Goal: Task Accomplishment & Management: Use online tool/utility

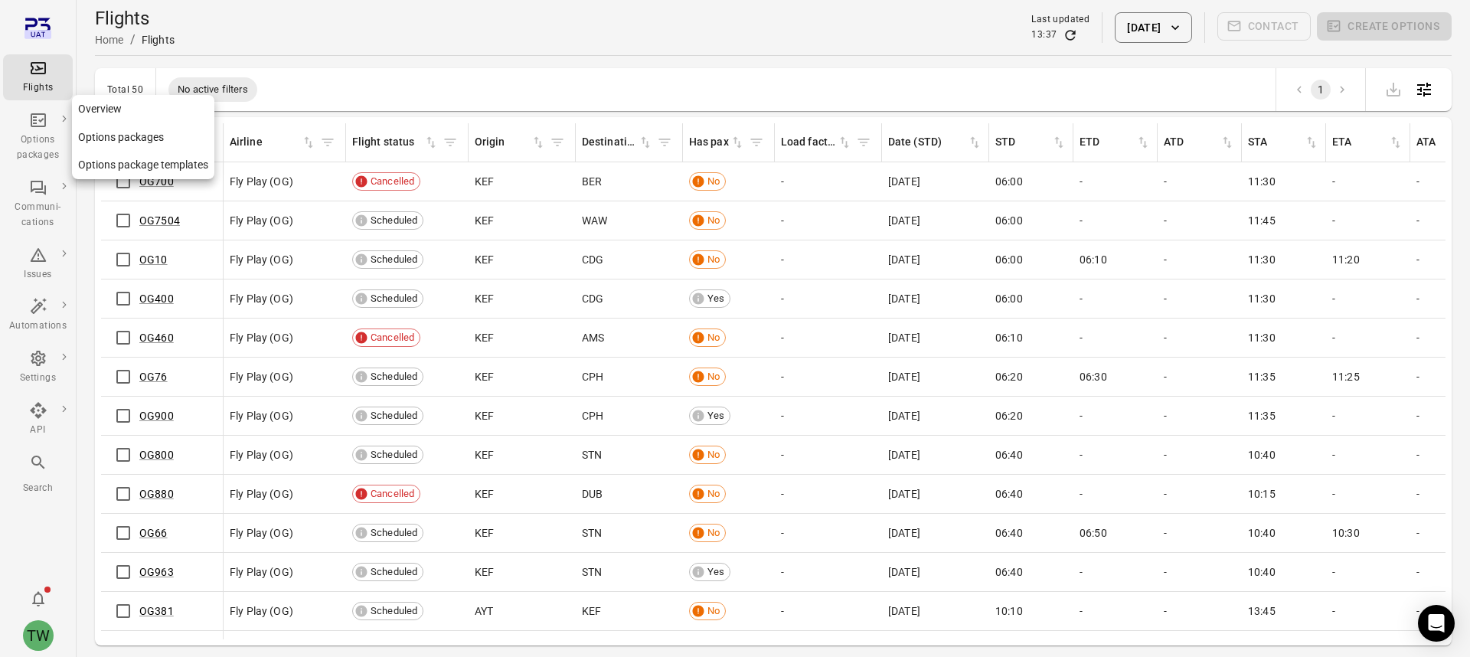
click at [40, 126] on icon "Main navigation" at bounding box center [38, 120] width 15 height 14
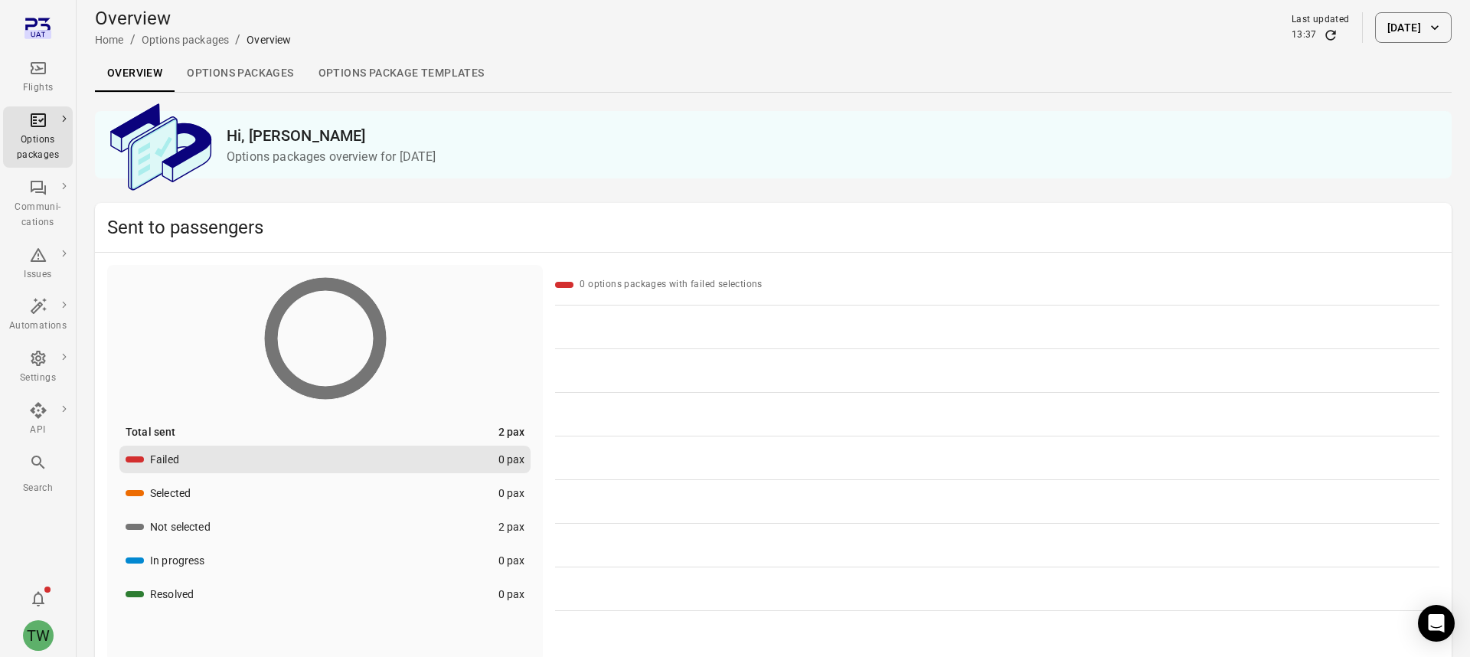
click at [37, 77] on icon "Main navigation" at bounding box center [38, 68] width 18 height 18
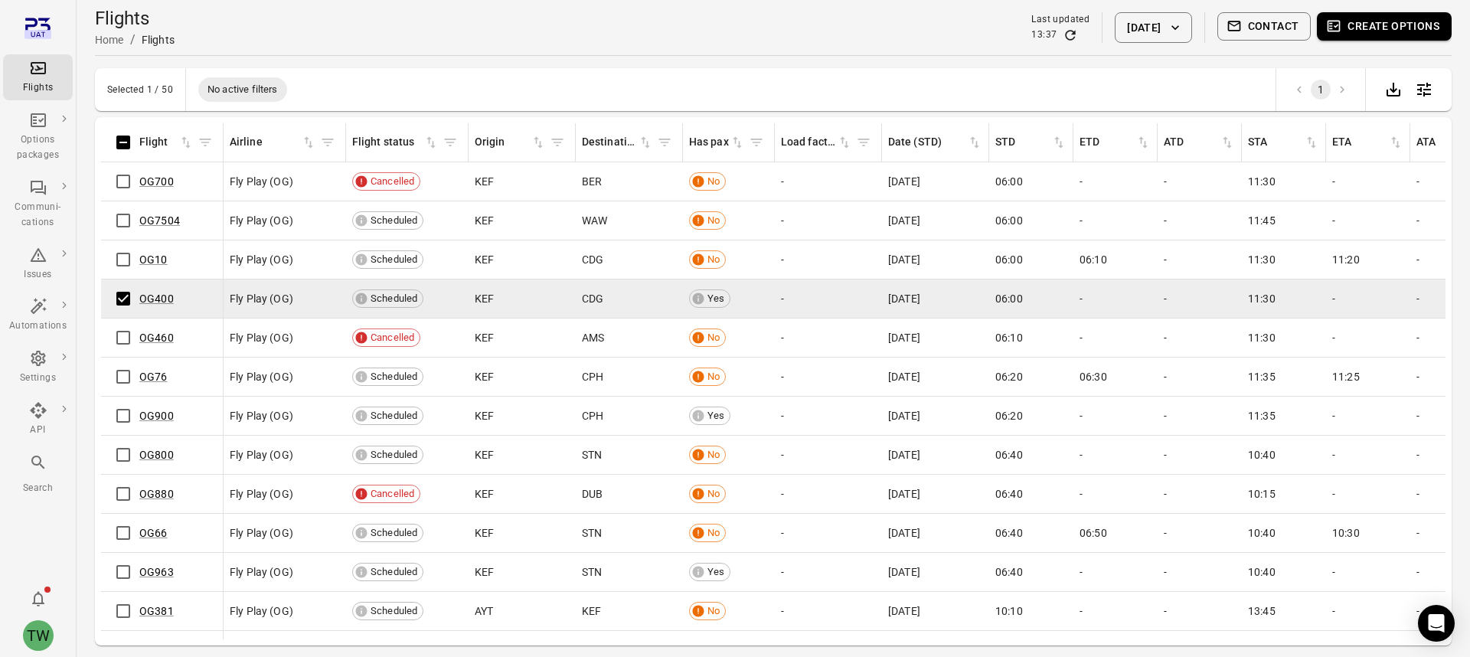
click at [1352, 33] on button "Create options" at bounding box center [1384, 26] width 135 height 28
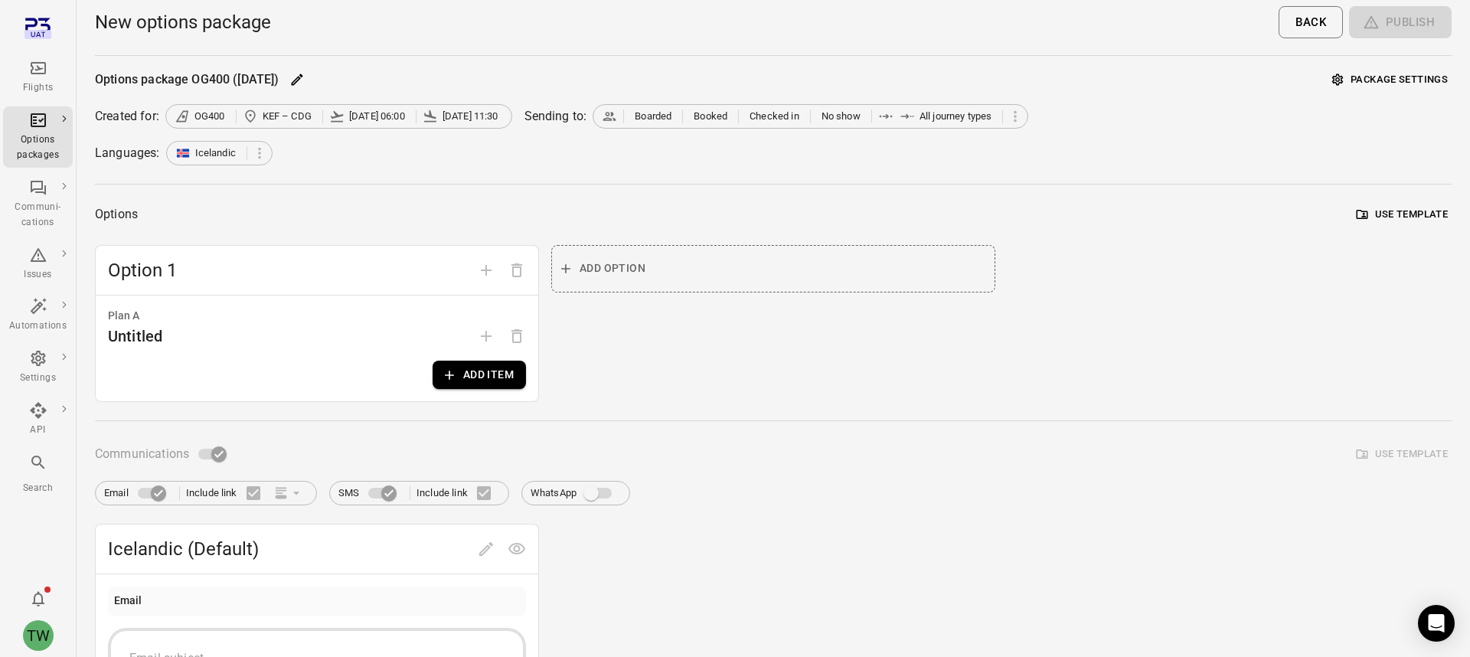
click at [511, 368] on button "Add item" at bounding box center [479, 375] width 93 height 28
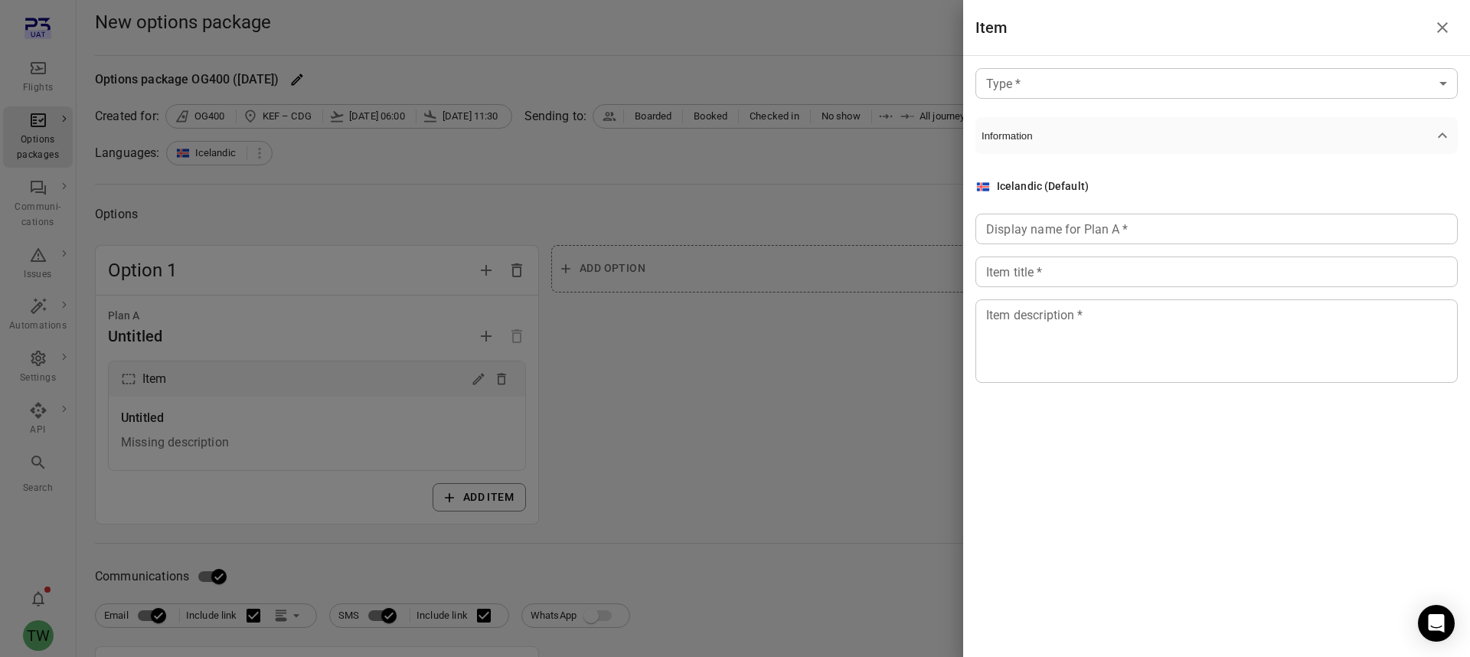
click at [1181, 84] on body "Flights Options packages Communi-cations Issues Automations Settings API Search…" at bounding box center [735, 655] width 1470 height 1310
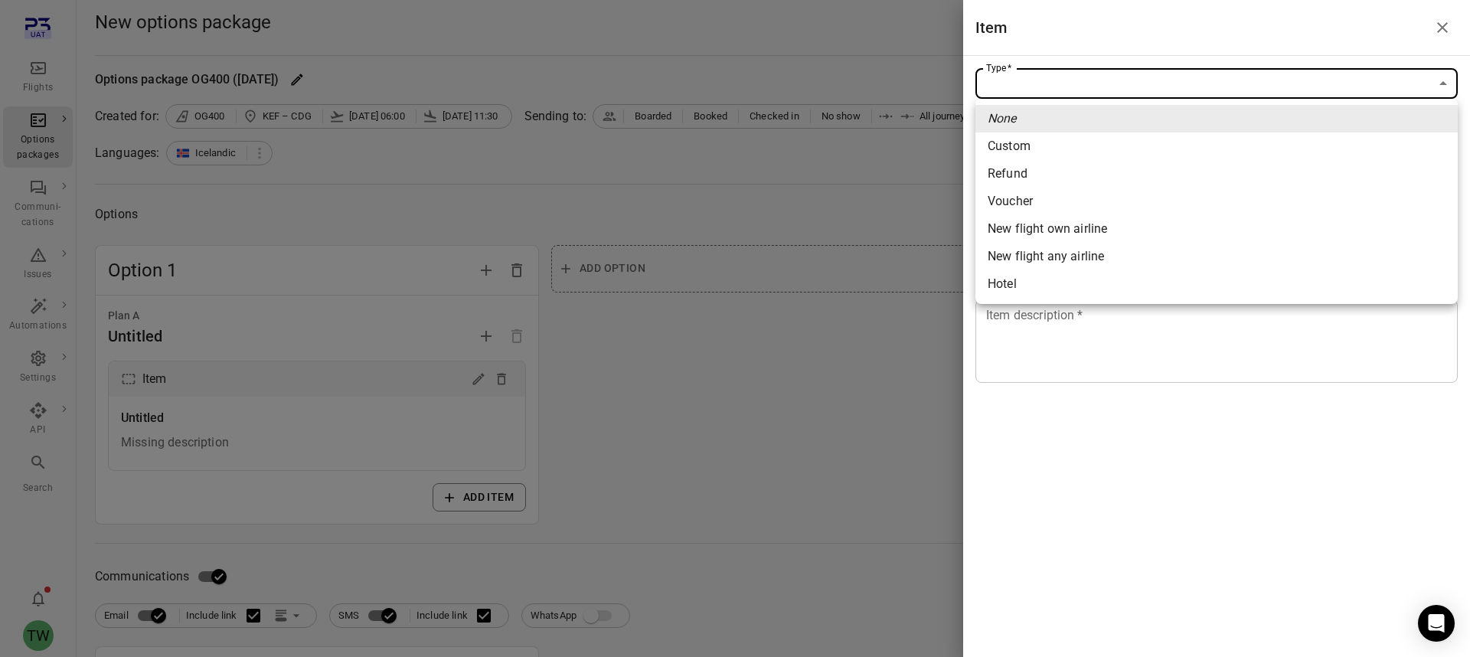
click at [1126, 233] on li "New flight own airline" at bounding box center [1216, 229] width 482 height 28
type input "**********"
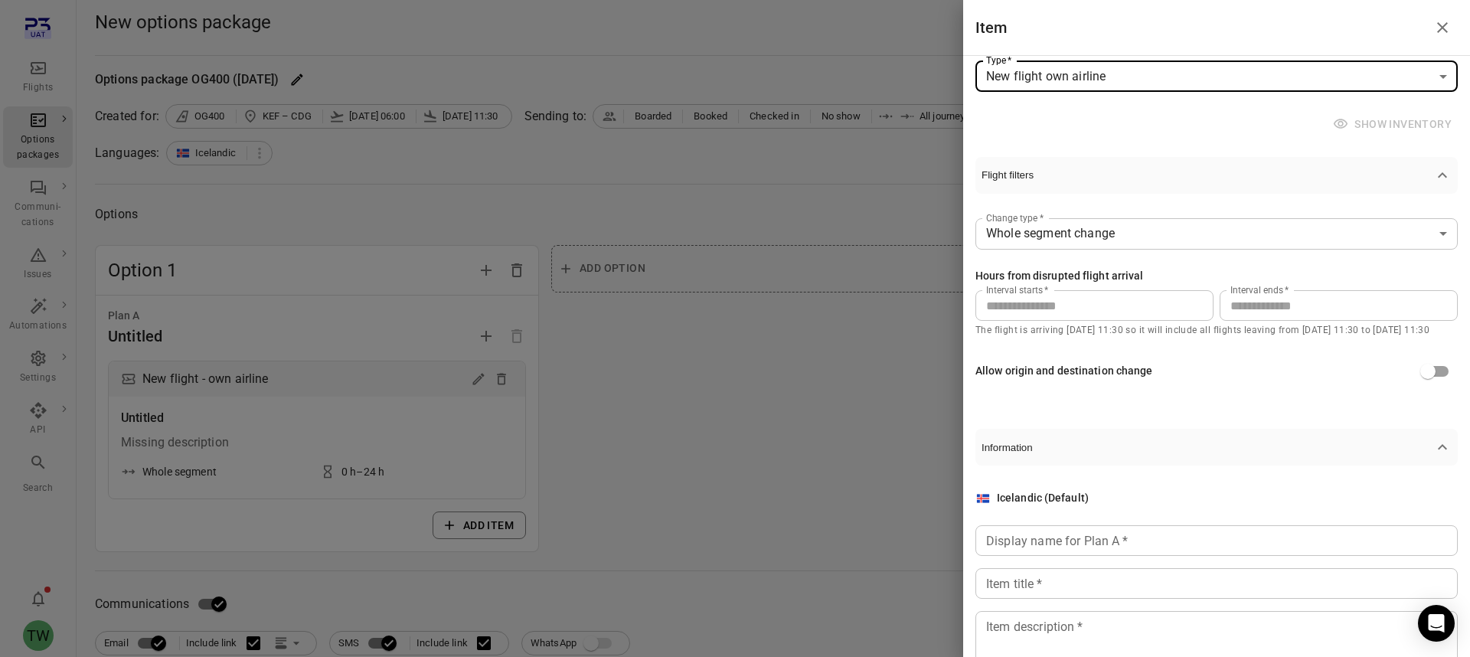
scroll to position [7, 0]
click at [1444, 34] on icon "Close drawer" at bounding box center [1442, 27] width 18 height 18
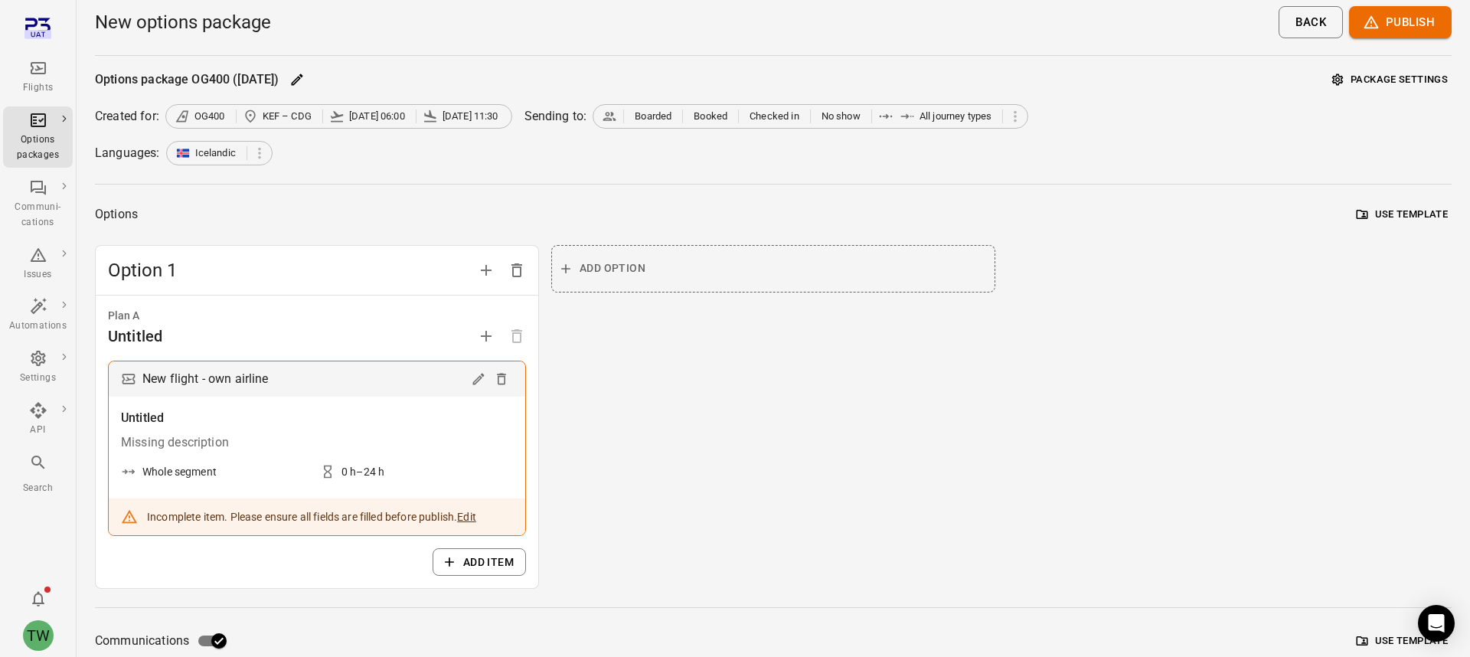
click at [38, 87] on div "Flights" at bounding box center [37, 87] width 57 height 15
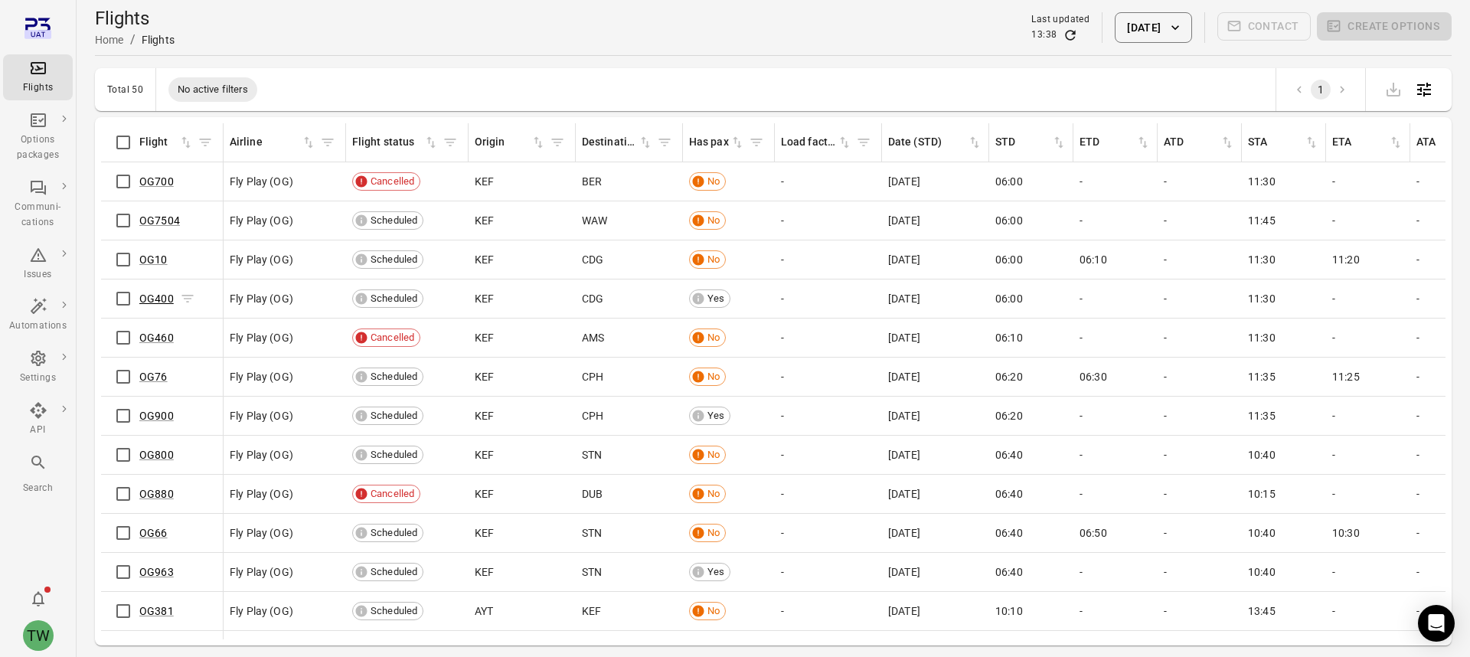
click at [165, 296] on link "OG400" at bounding box center [156, 298] width 34 height 12
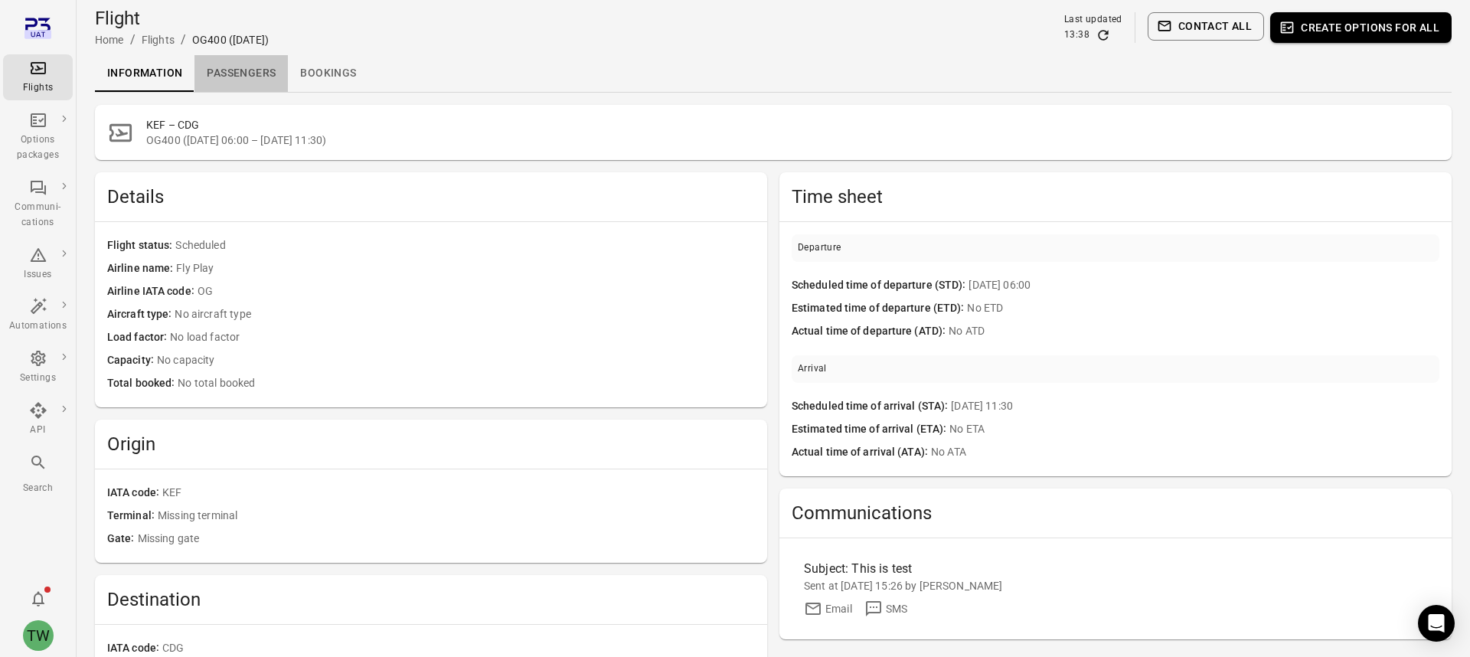
click at [252, 75] on link "Passengers" at bounding box center [240, 73] width 93 height 37
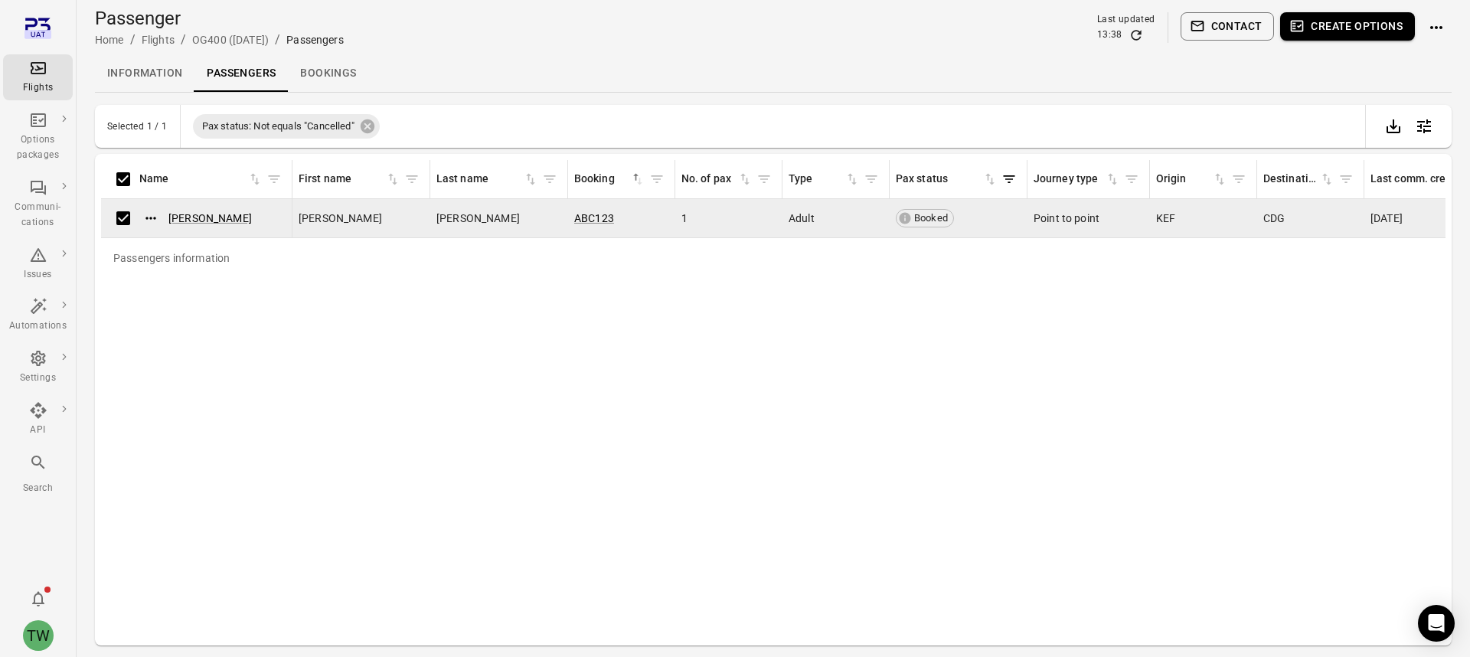
click at [1347, 21] on button "Create options" at bounding box center [1347, 26] width 135 height 28
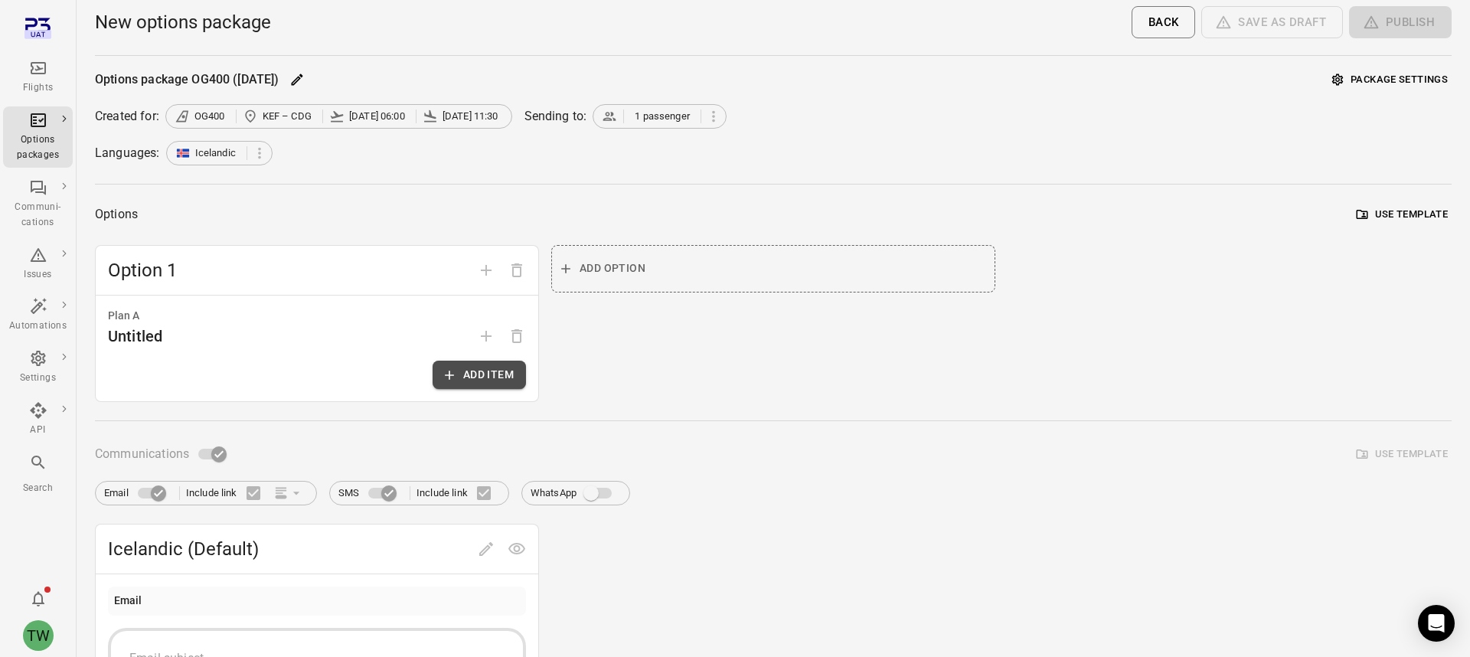
click at [467, 376] on button "Add item" at bounding box center [479, 375] width 93 height 28
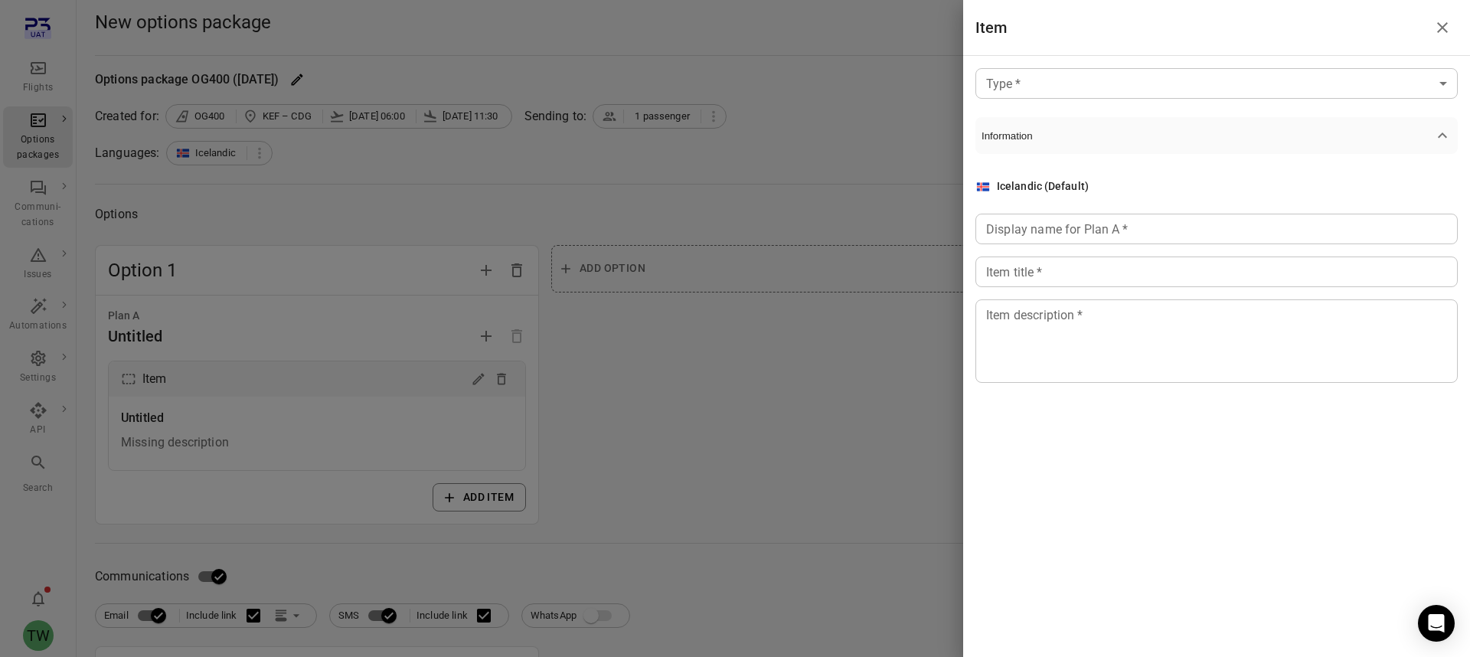
click at [1085, 87] on body "Flights Options packages Communi-cations Issues Automations Settings API Search…" at bounding box center [735, 655] width 1470 height 1310
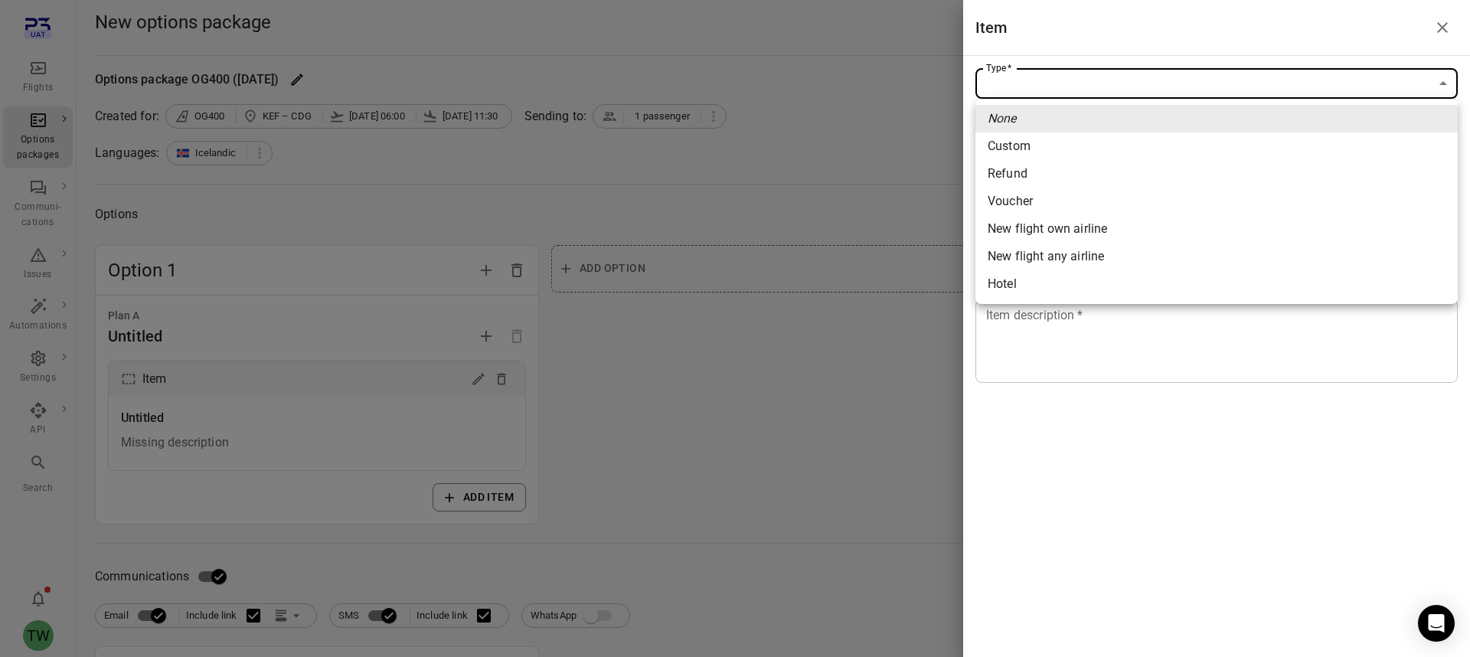
click at [1083, 232] on div "New flight own airline" at bounding box center [1047, 229] width 119 height 18
type input "**********"
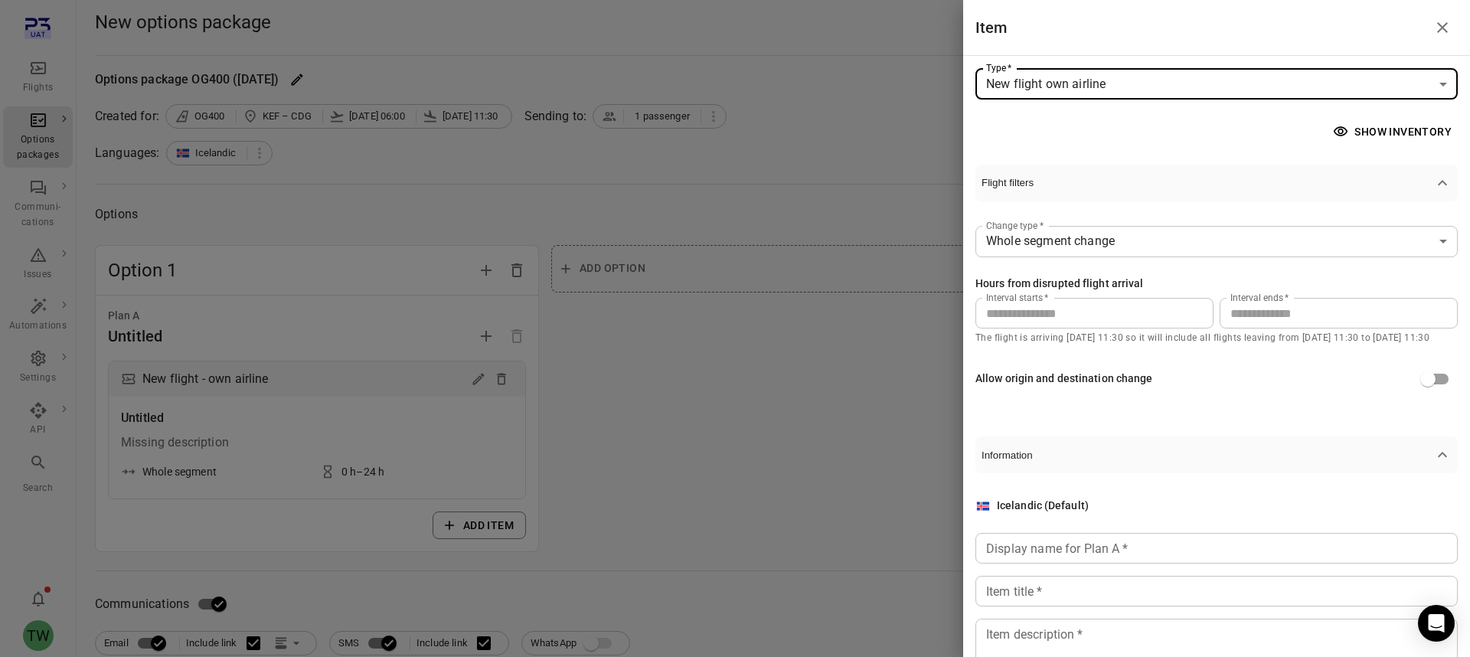
click at [1354, 135] on button "Show inventory" at bounding box center [1394, 132] width 128 height 28
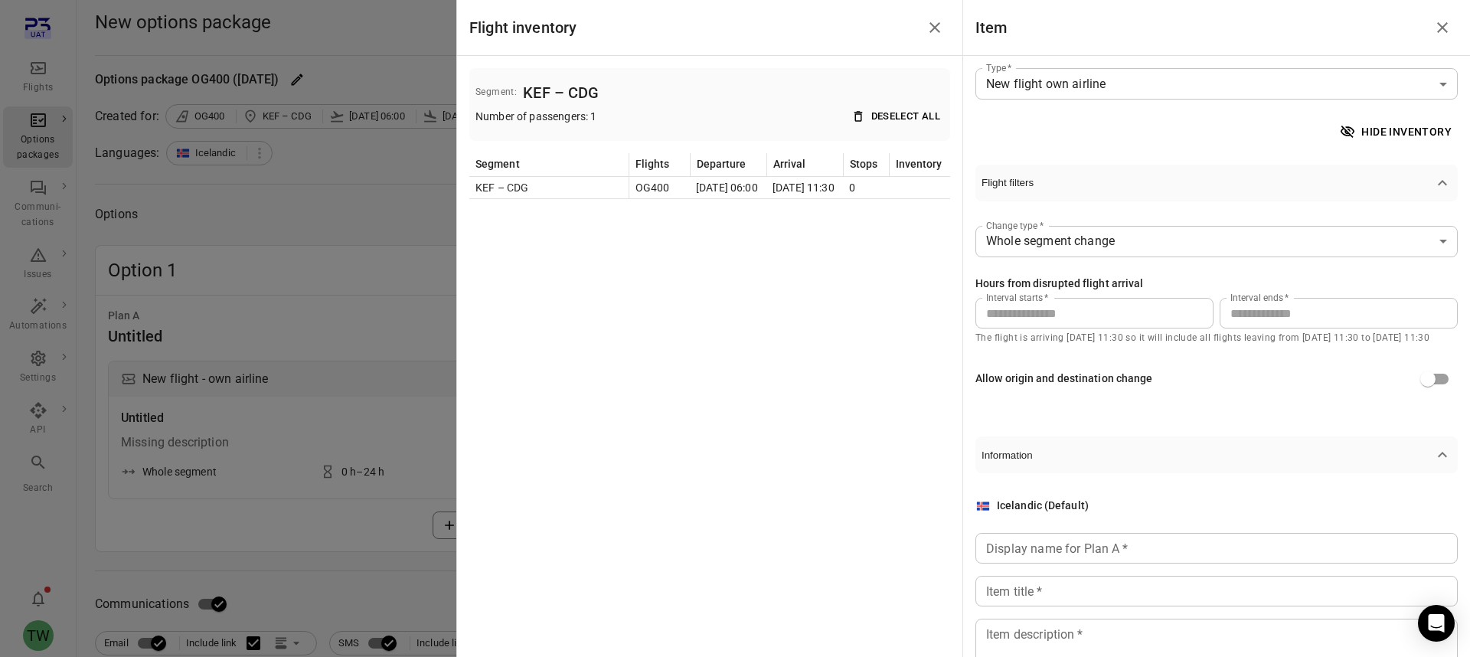
click at [312, 224] on div at bounding box center [735, 328] width 1470 height 657
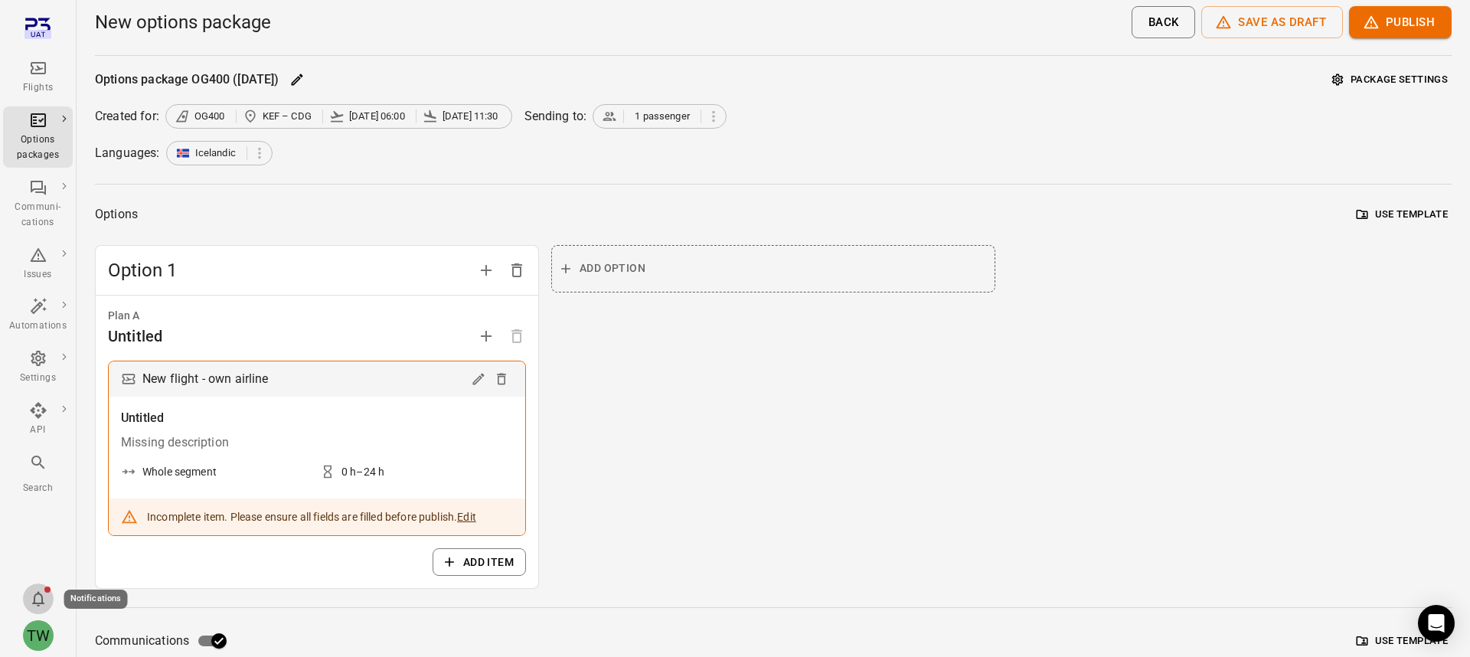
click at [39, 596] on icon "Notifications" at bounding box center [38, 599] width 18 height 18
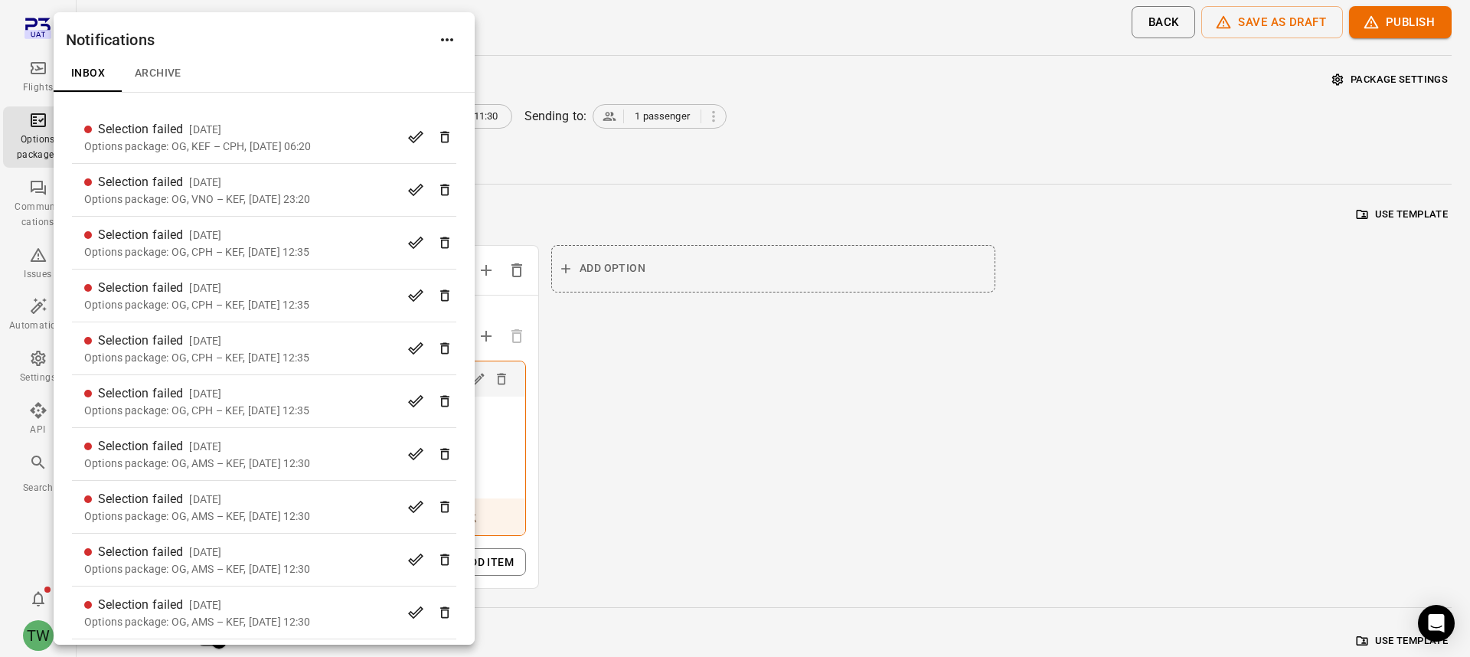
click at [600, 157] on div at bounding box center [735, 328] width 1470 height 657
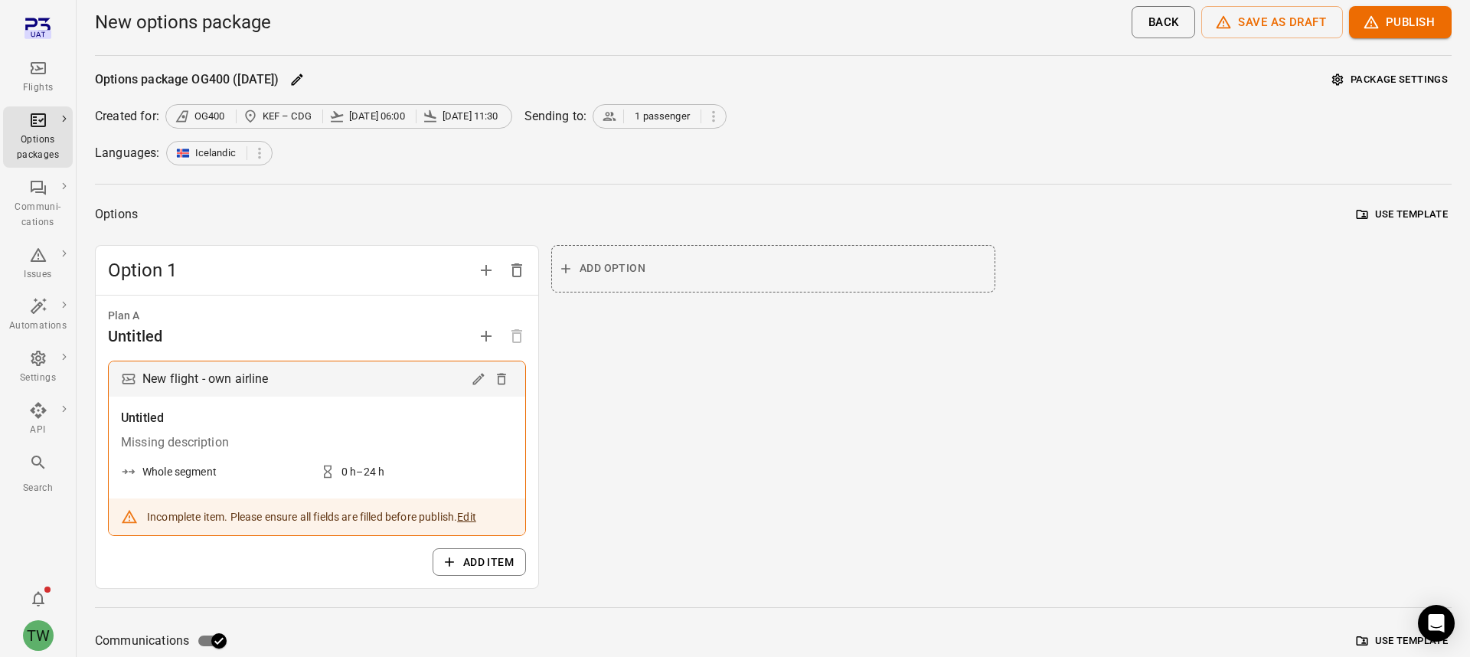
click at [770, 373] on div "Add option" at bounding box center [773, 417] width 444 height 345
click at [44, 463] on icon "Main navigation" at bounding box center [38, 462] width 18 height 18
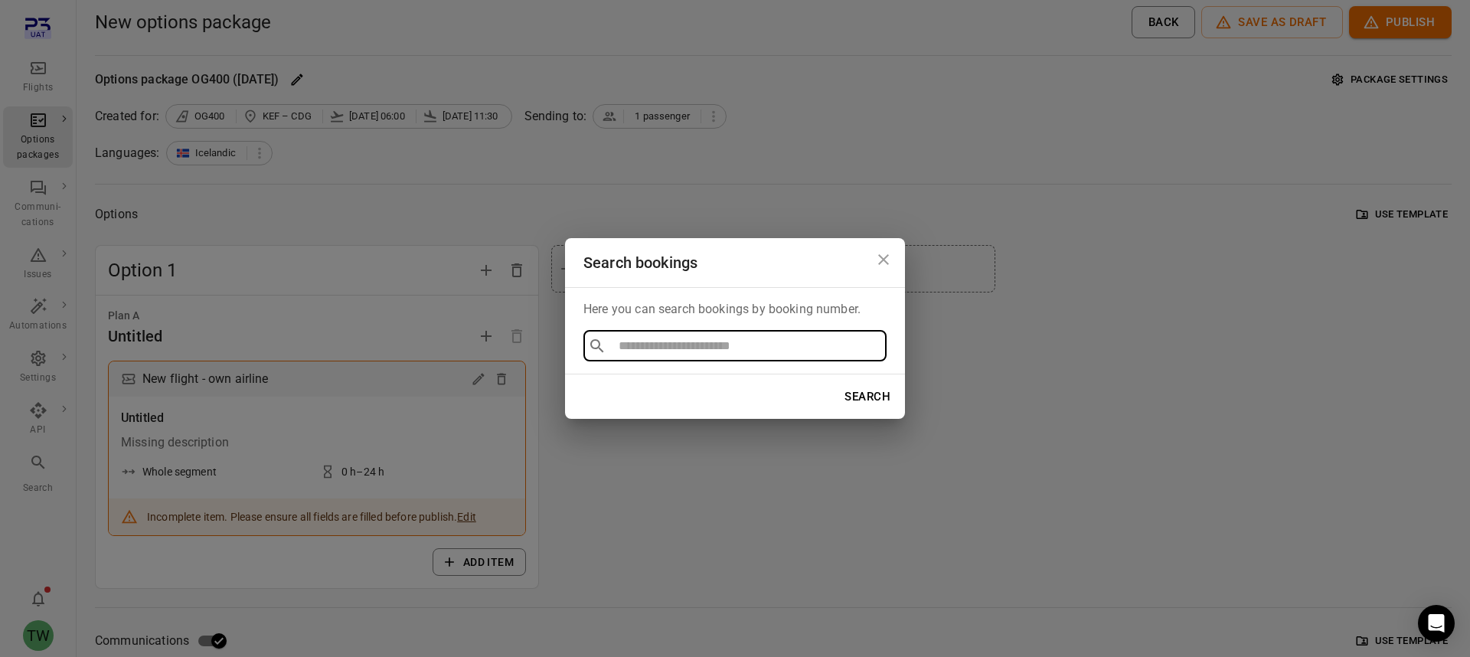
click at [882, 257] on icon "Close dialog" at bounding box center [883, 259] width 18 height 18
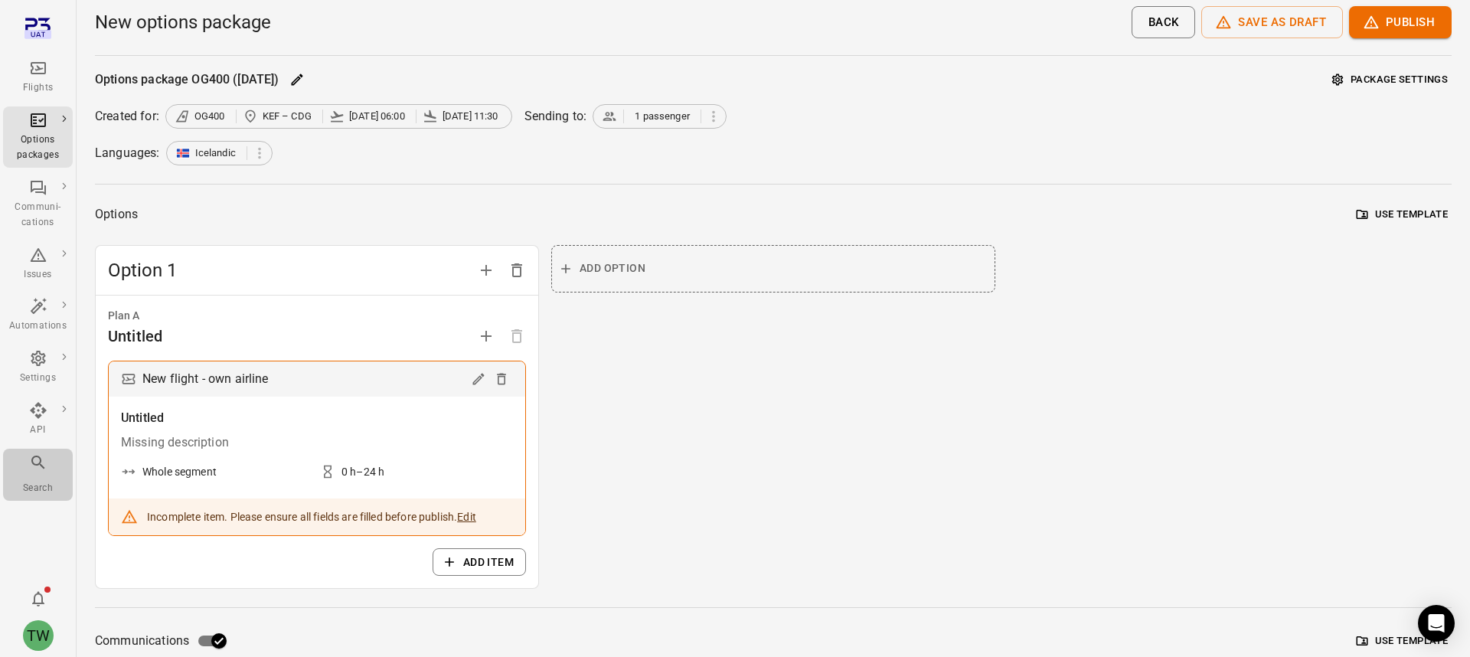
click at [37, 474] on div "Main navigation" at bounding box center [38, 465] width 18 height 25
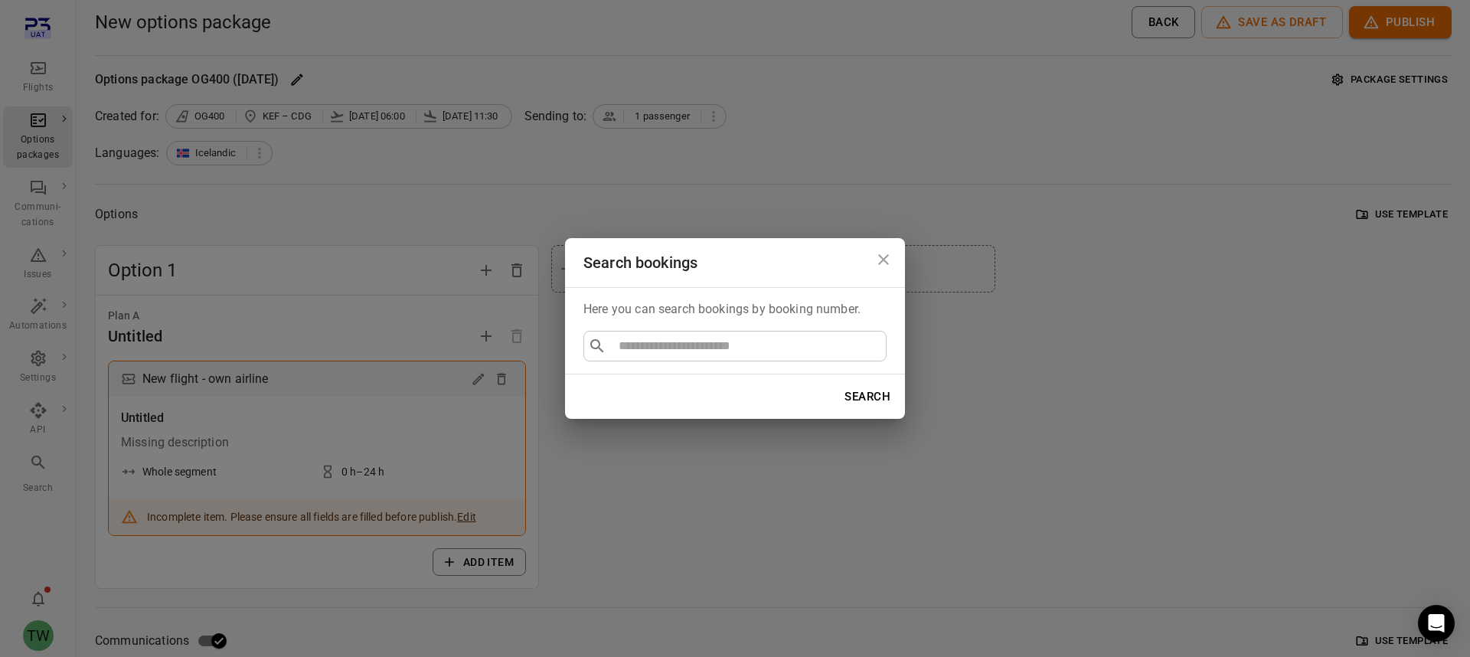
click at [64, 558] on div "Search bookings Here you can search bookings by booking number. ​ ​ Search" at bounding box center [735, 328] width 1470 height 657
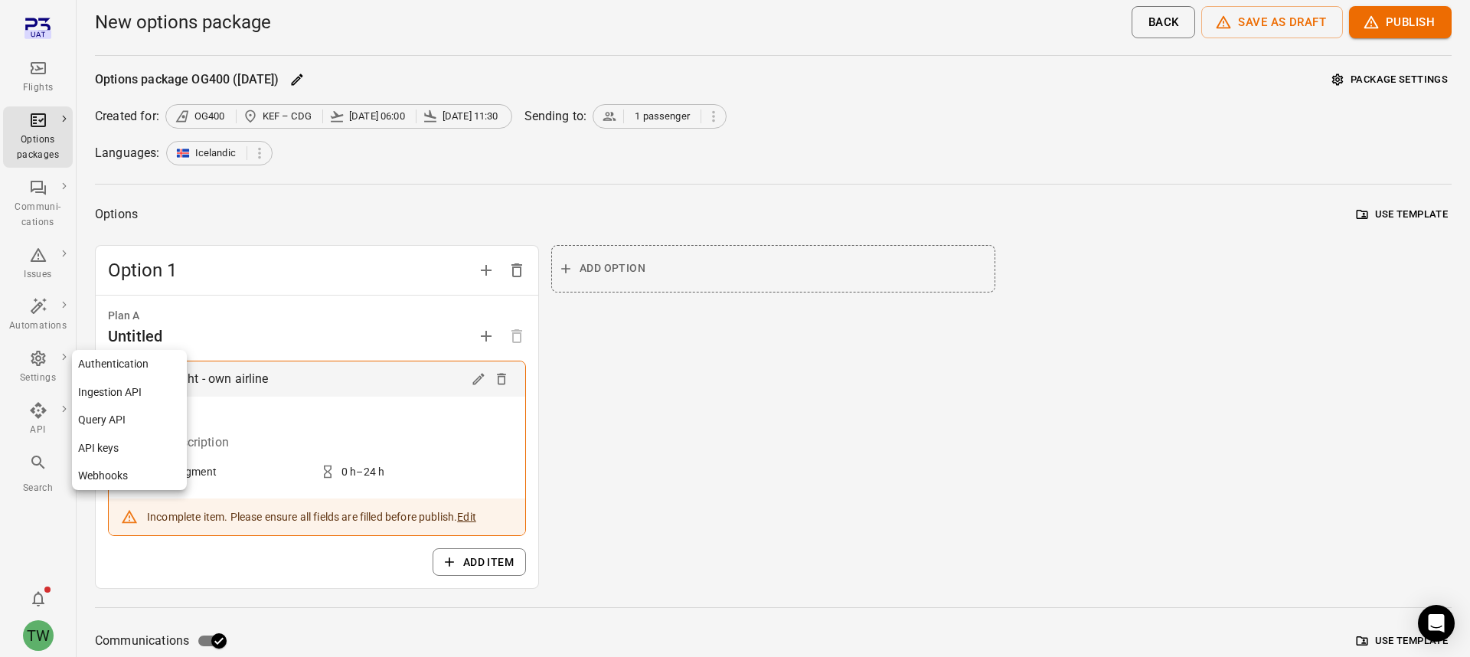
click at [37, 424] on div "API" at bounding box center [37, 430] width 57 height 15
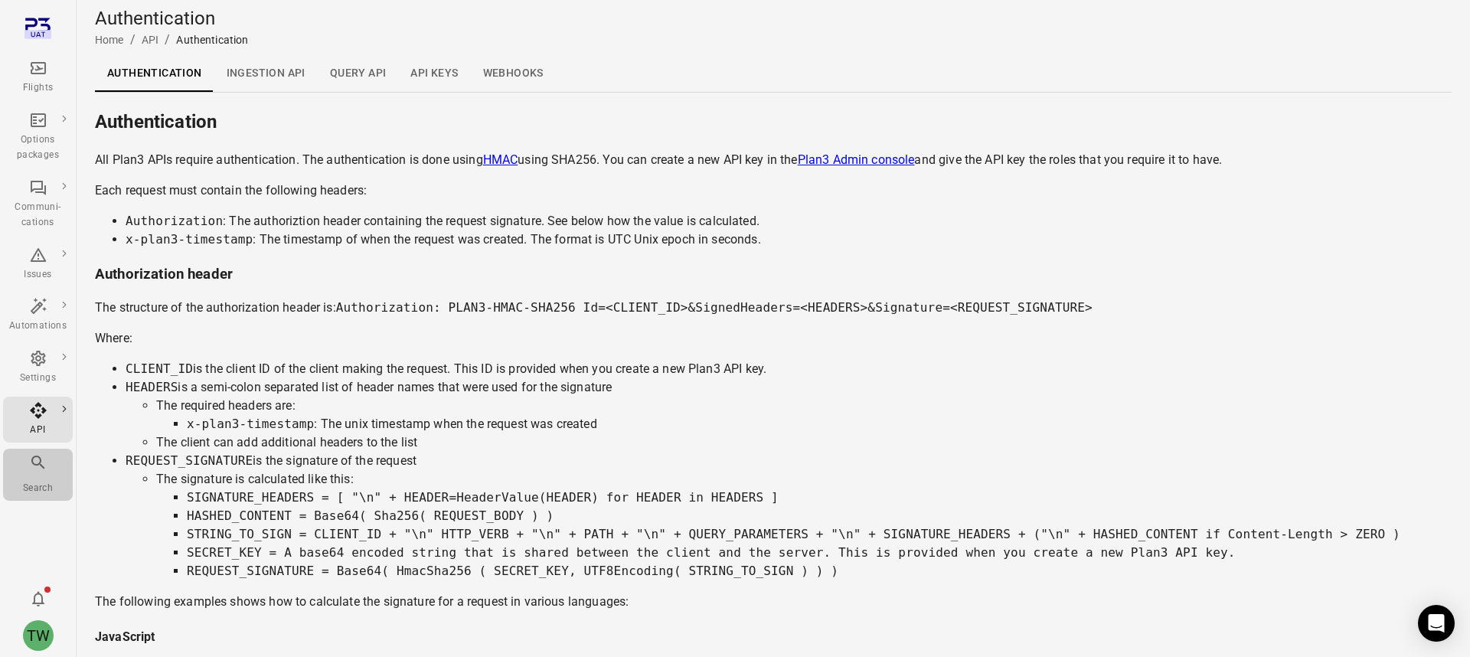
click at [44, 468] on icon "Main navigation" at bounding box center [38, 462] width 18 height 18
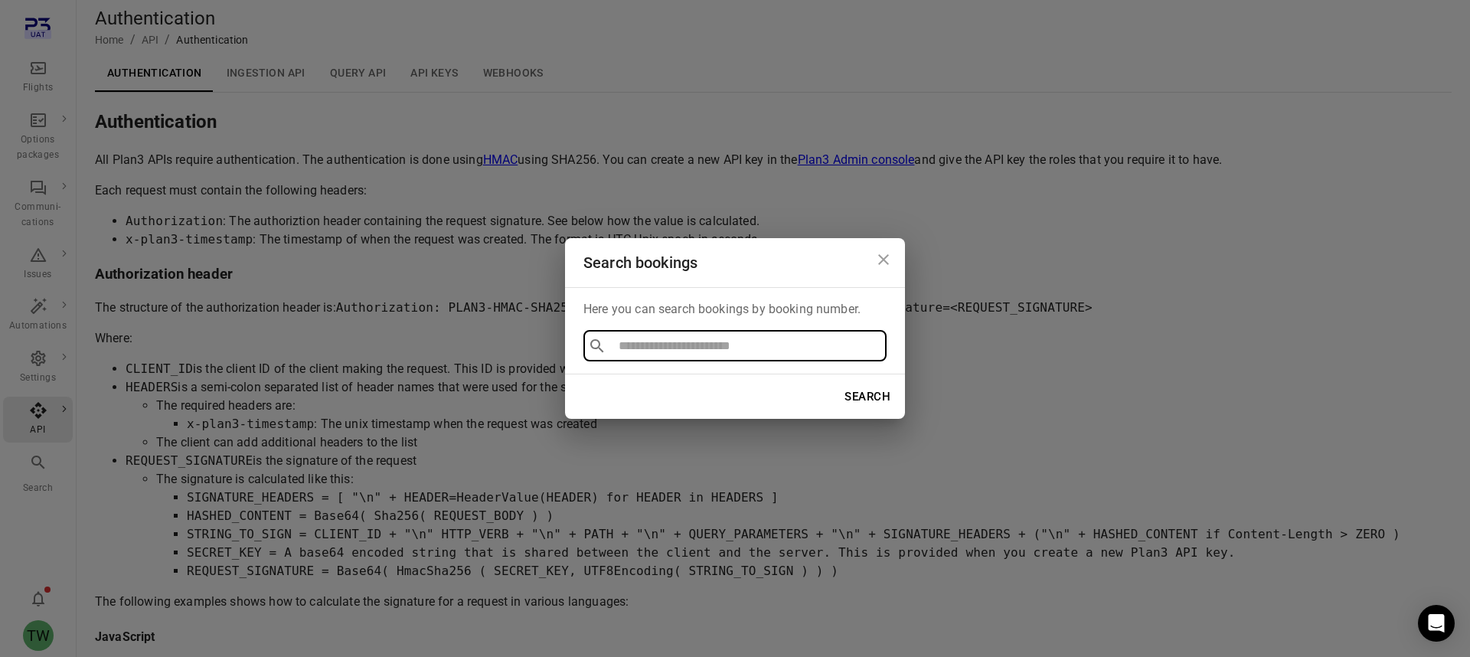
click at [883, 257] on icon "Close dialog" at bounding box center [883, 259] width 18 height 18
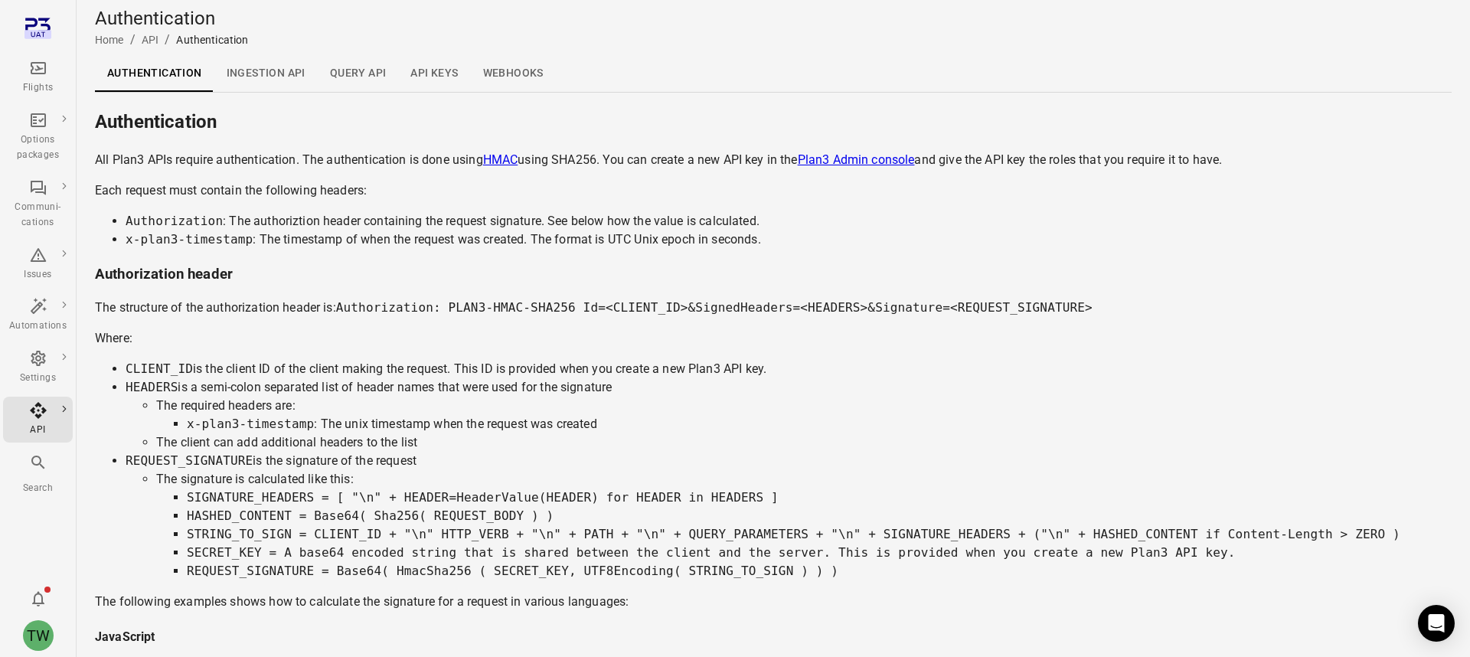
click at [37, 482] on div "Search" at bounding box center [37, 488] width 57 height 15
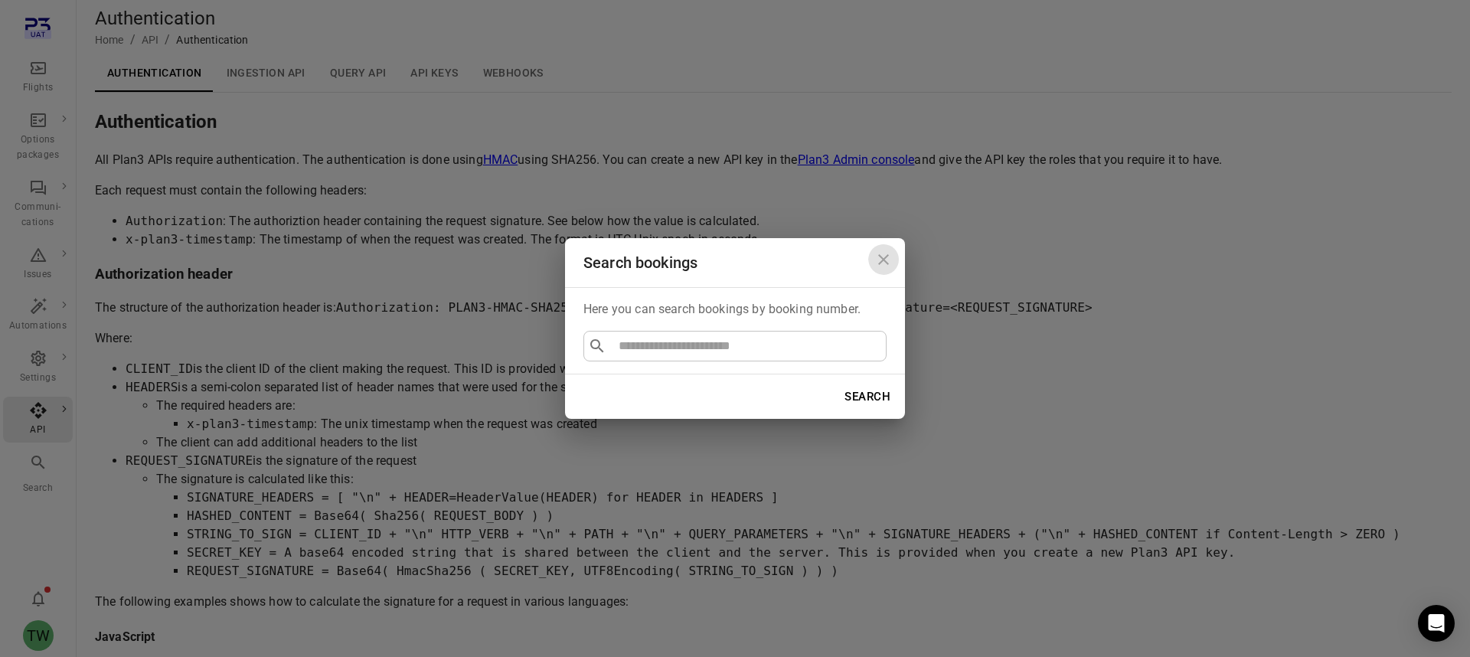
click at [881, 267] on icon "Close dialog" at bounding box center [883, 259] width 18 height 18
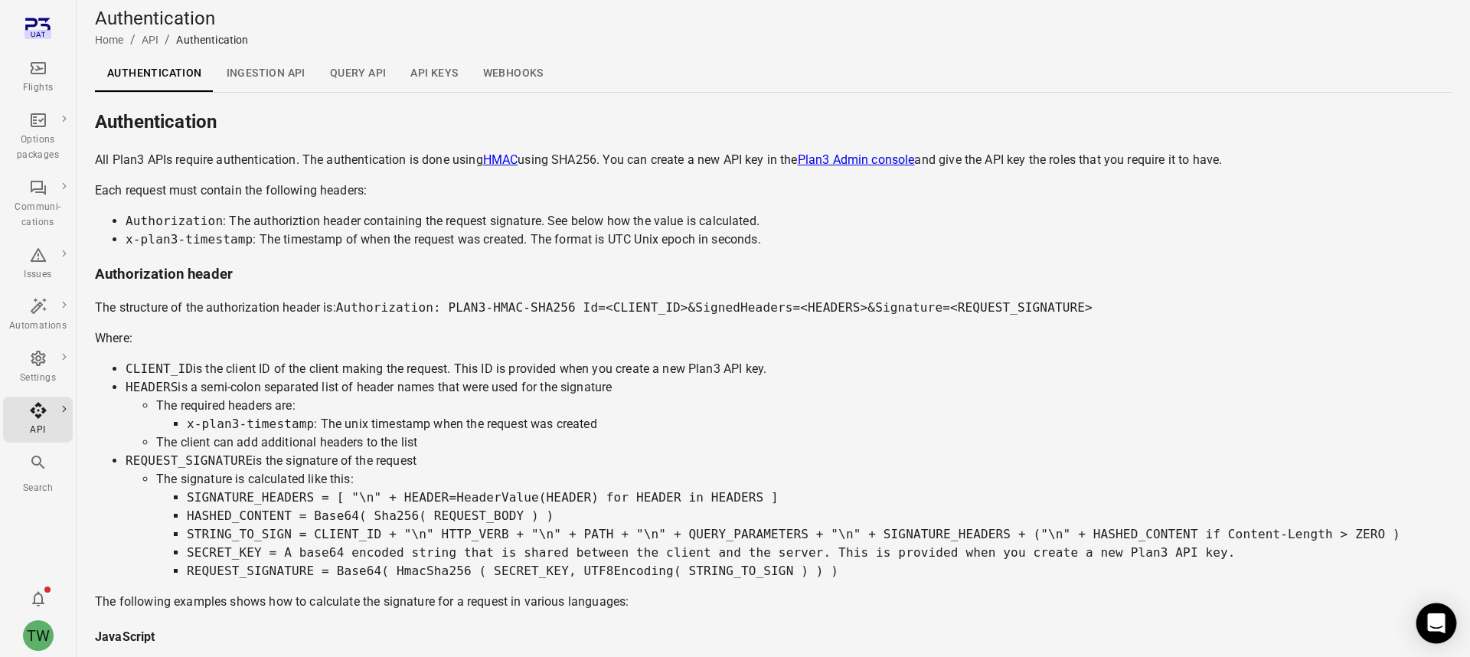
click at [1436, 613] on div "Open Intercom Messenger" at bounding box center [1437, 623] width 41 height 41
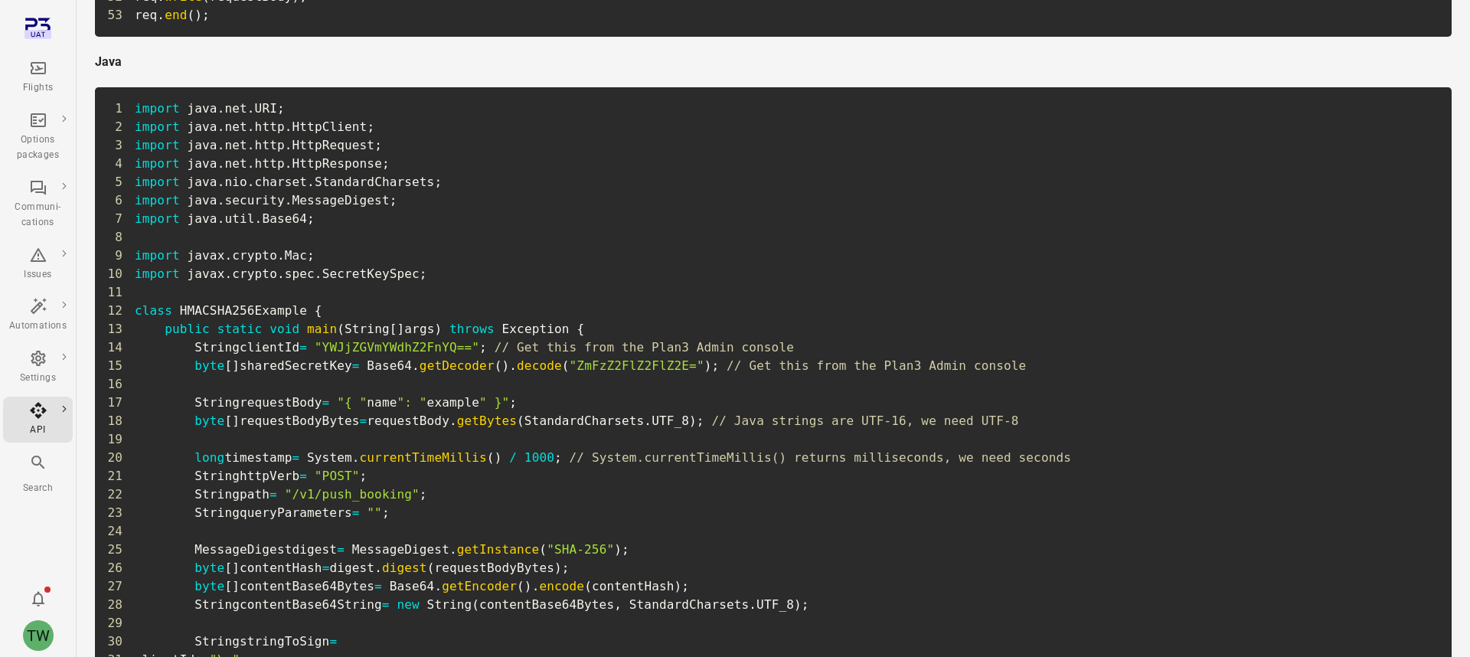
scroll to position [1611, 0]
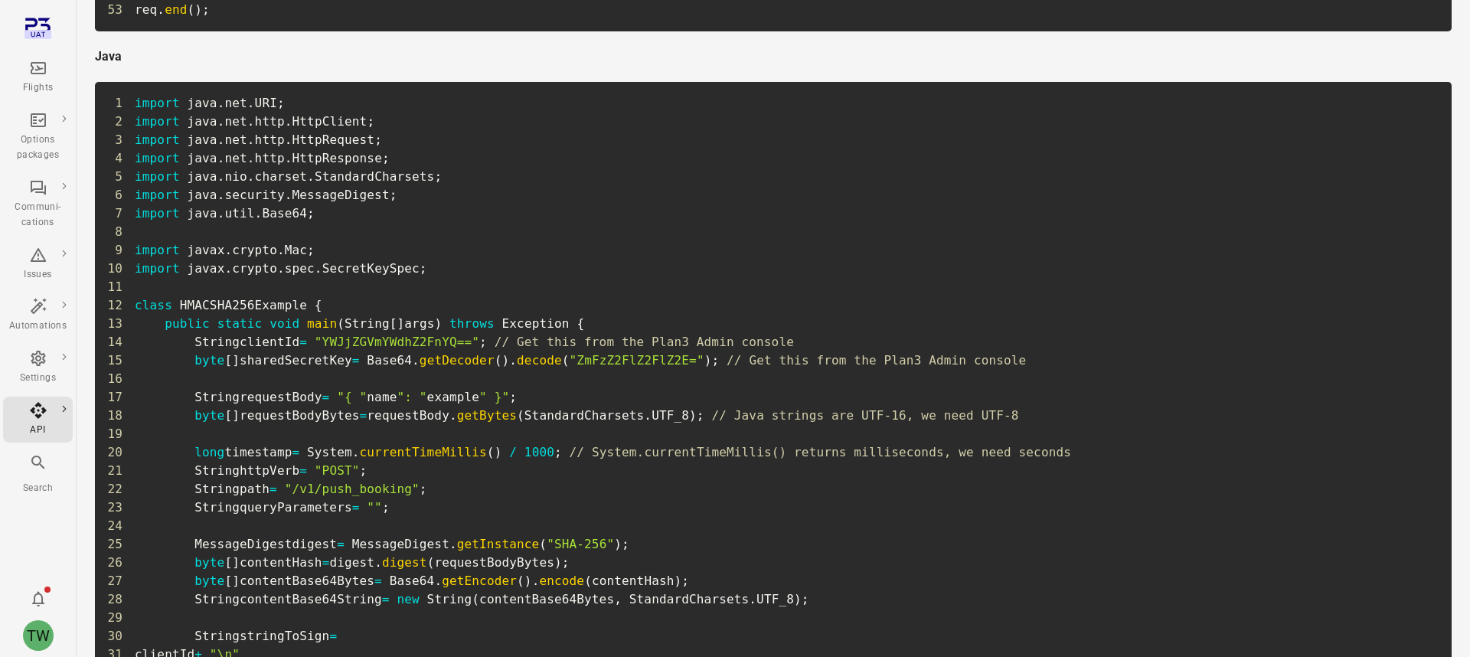
click at [28, 61] on div "Flights" at bounding box center [37, 77] width 57 height 37
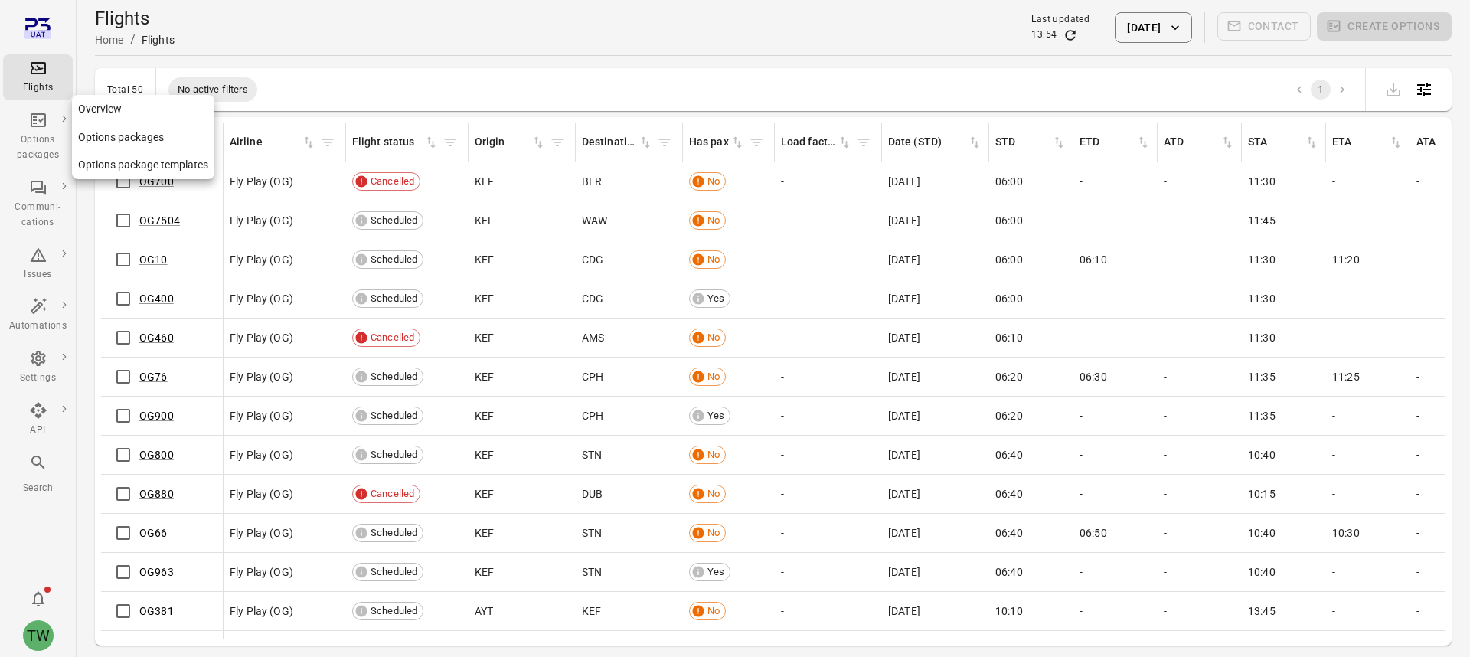
click at [44, 132] on div "Options packages" at bounding box center [37, 137] width 57 height 52
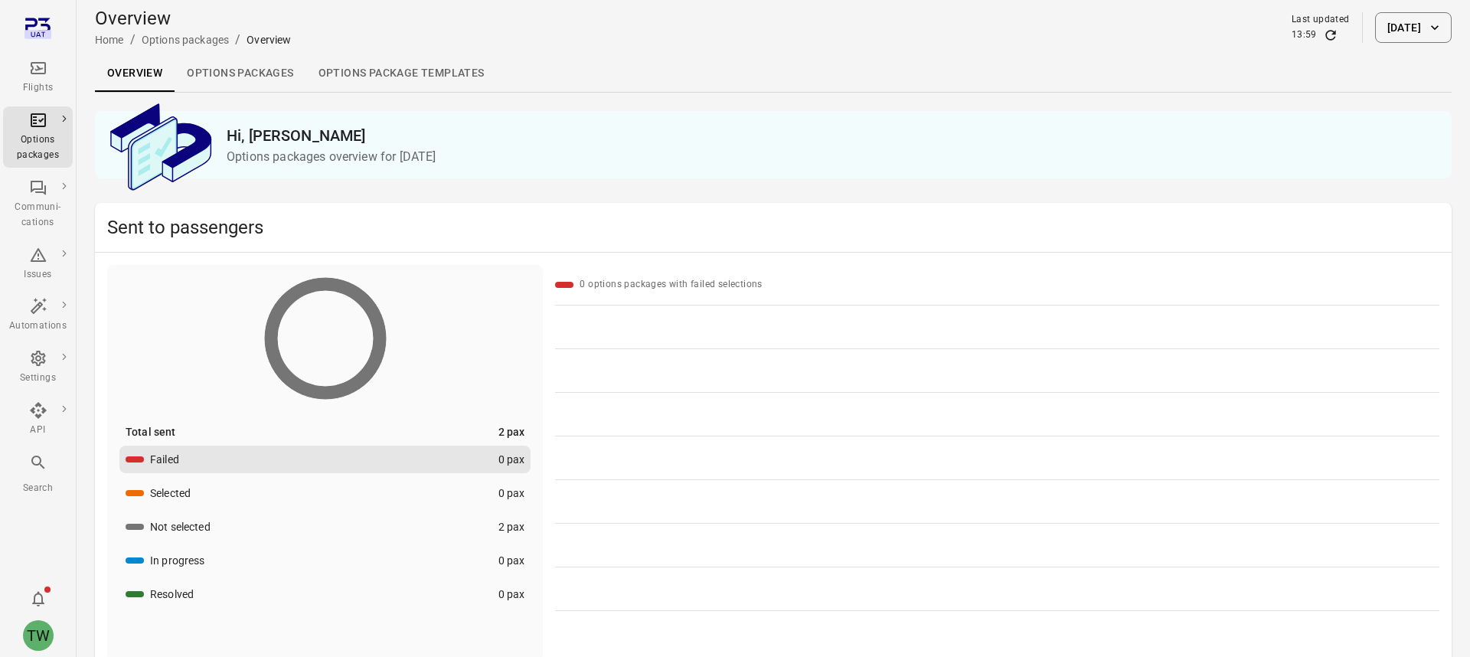
click at [38, 80] on div "Flights" at bounding box center [37, 77] width 57 height 37
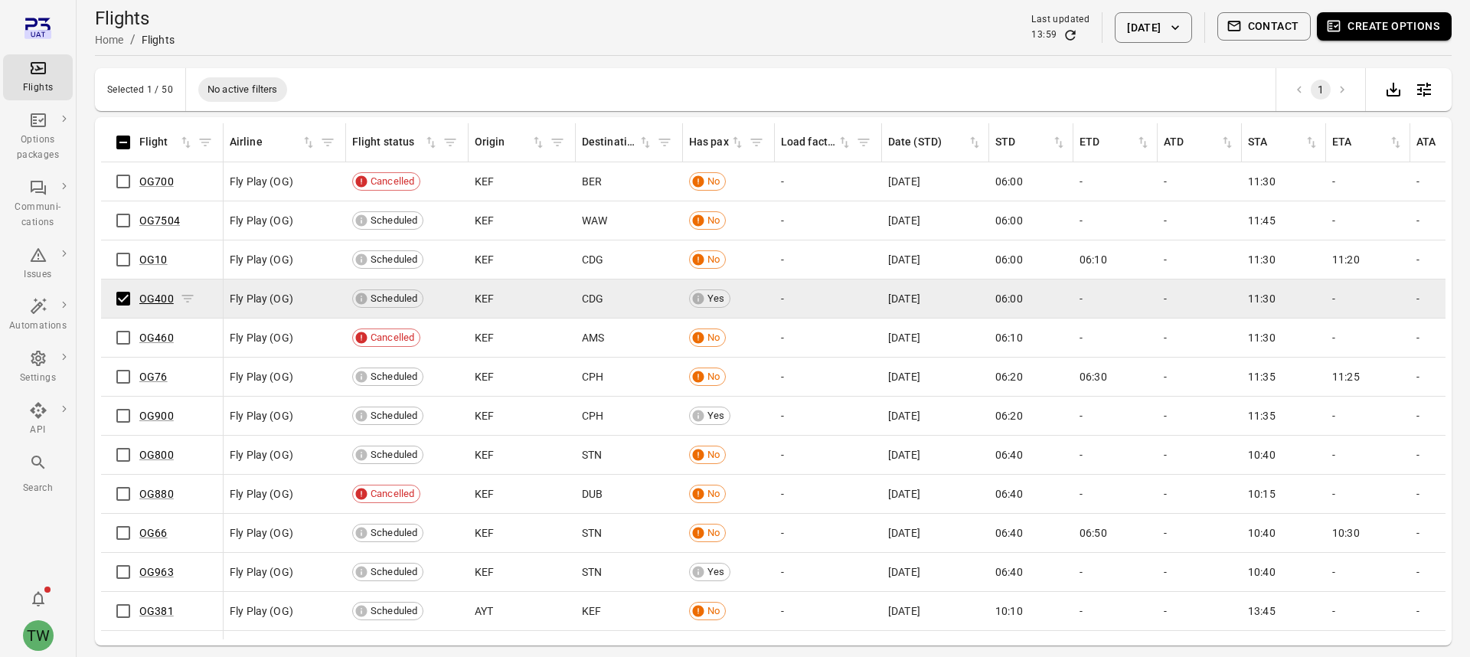
click at [165, 299] on link "OG400" at bounding box center [156, 298] width 34 height 12
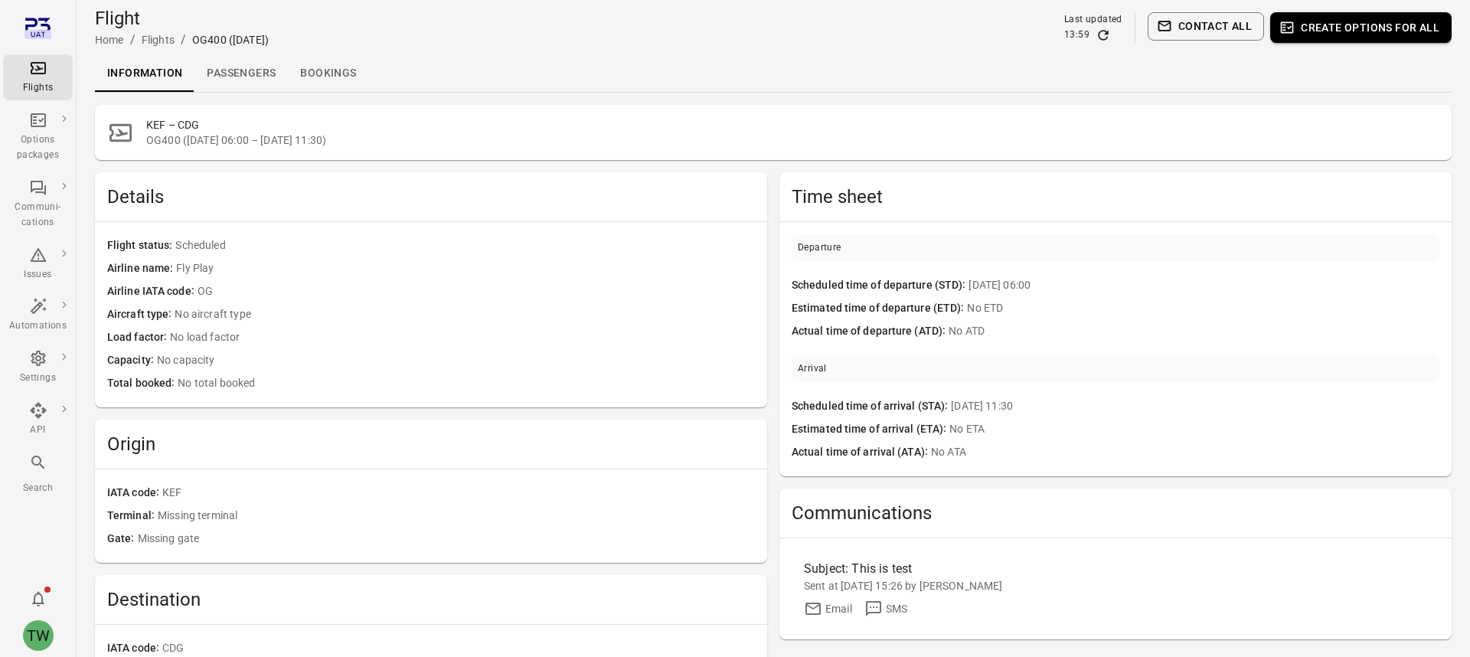
click at [236, 79] on link "Passengers" at bounding box center [240, 73] width 93 height 37
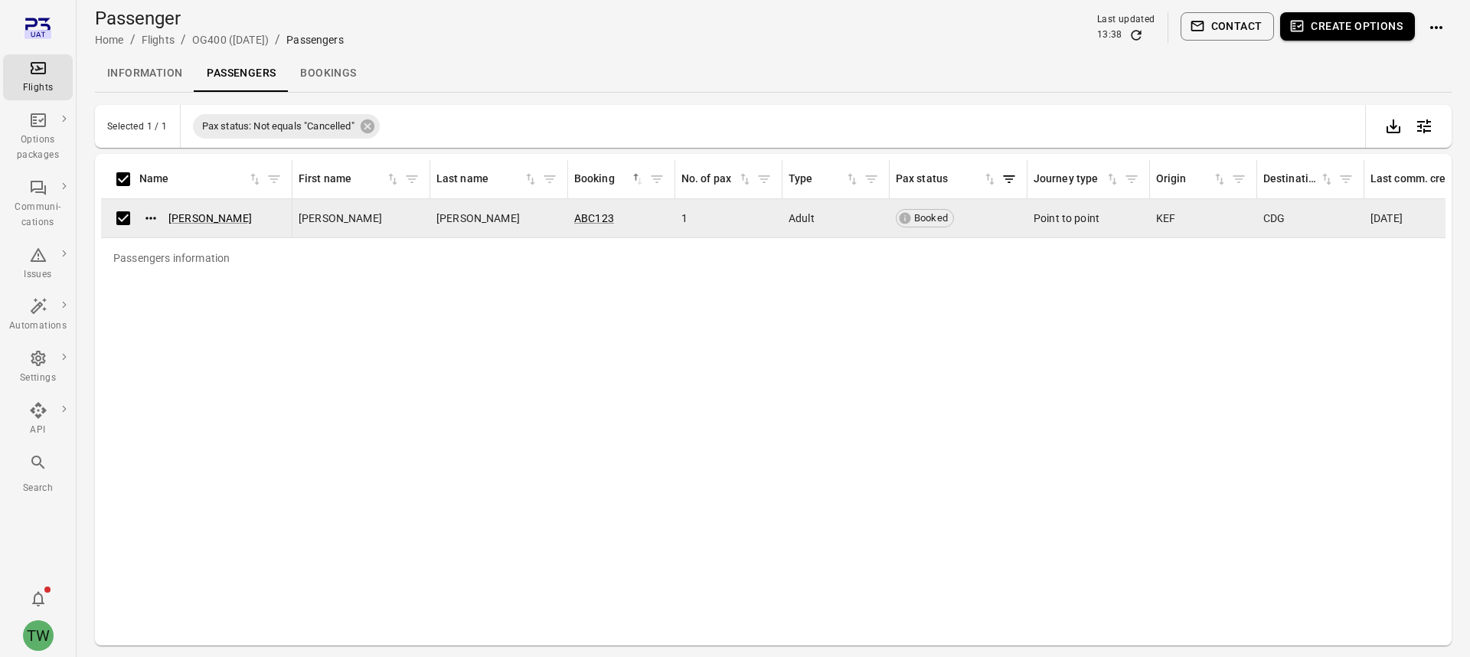
click at [1322, 23] on button "Create options" at bounding box center [1347, 26] width 135 height 28
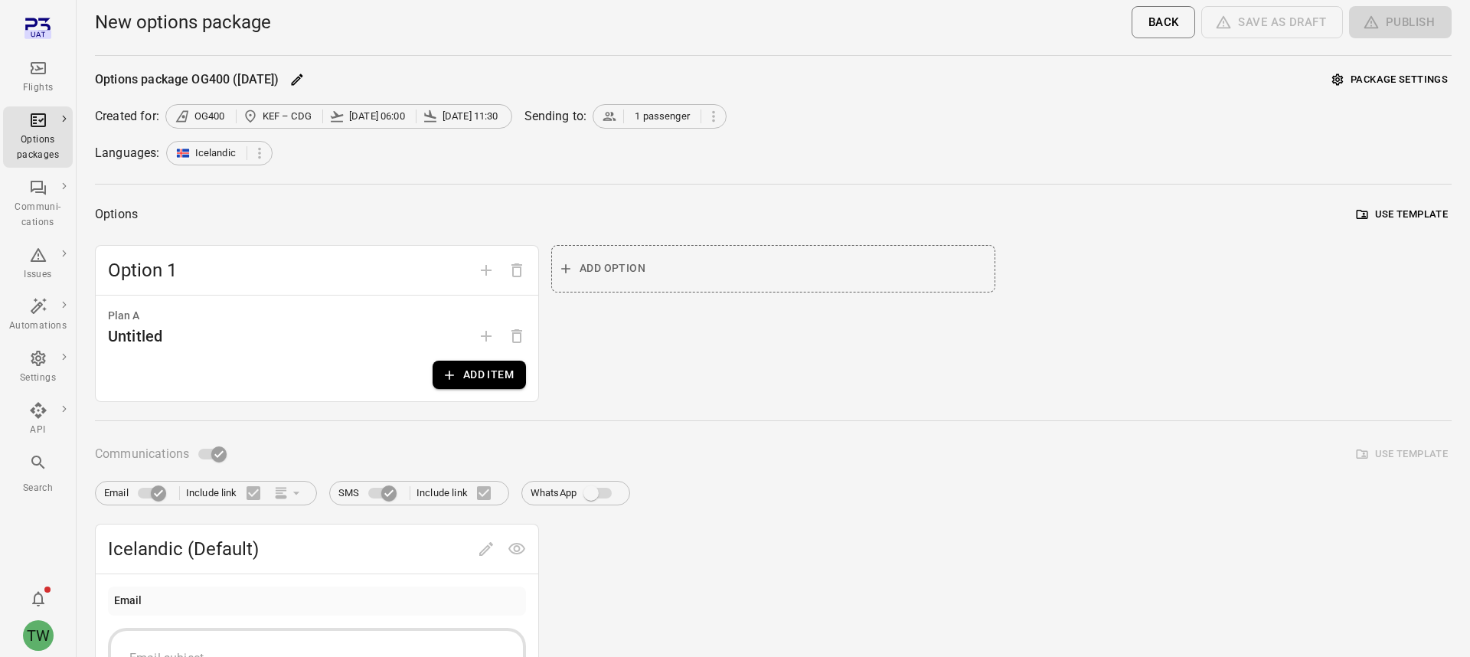
click at [511, 371] on button "Add item" at bounding box center [479, 375] width 93 height 28
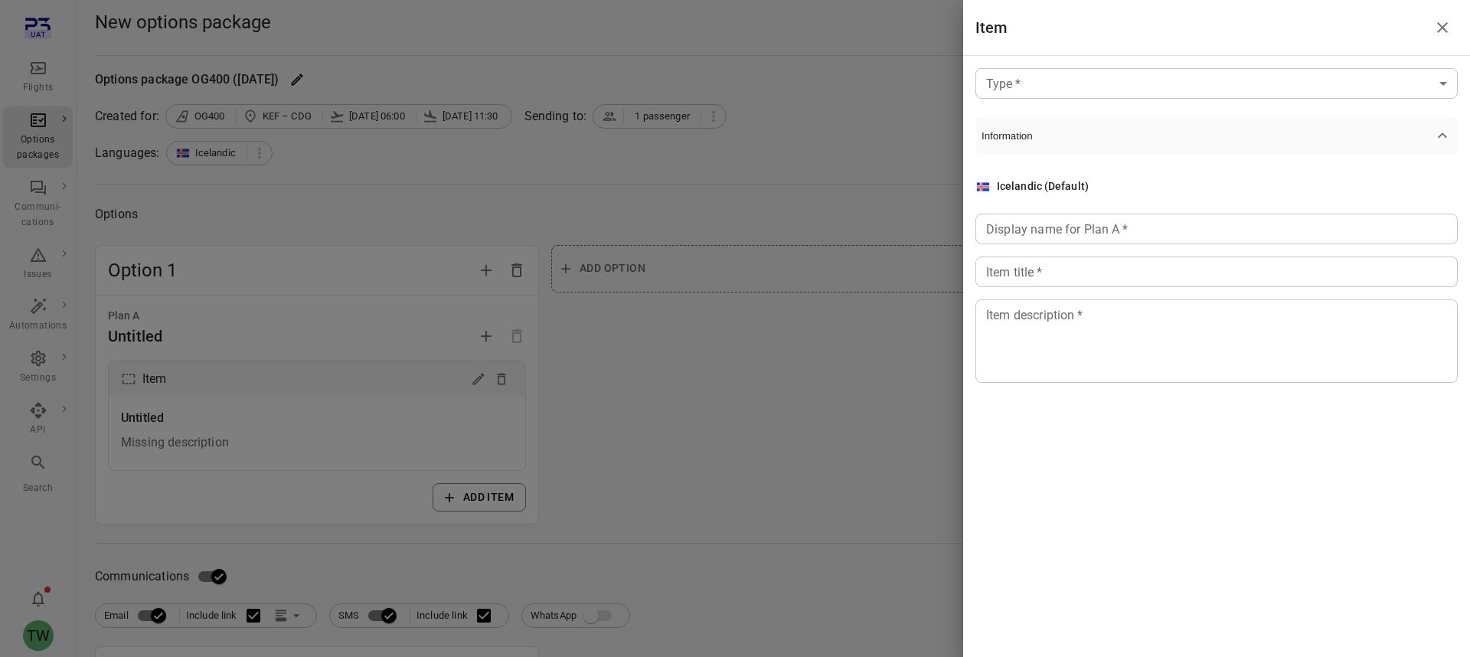
click at [1284, 84] on body "Flights Options packages Communi-cations Issues Automations Settings API Search…" at bounding box center [735, 655] width 1470 height 1310
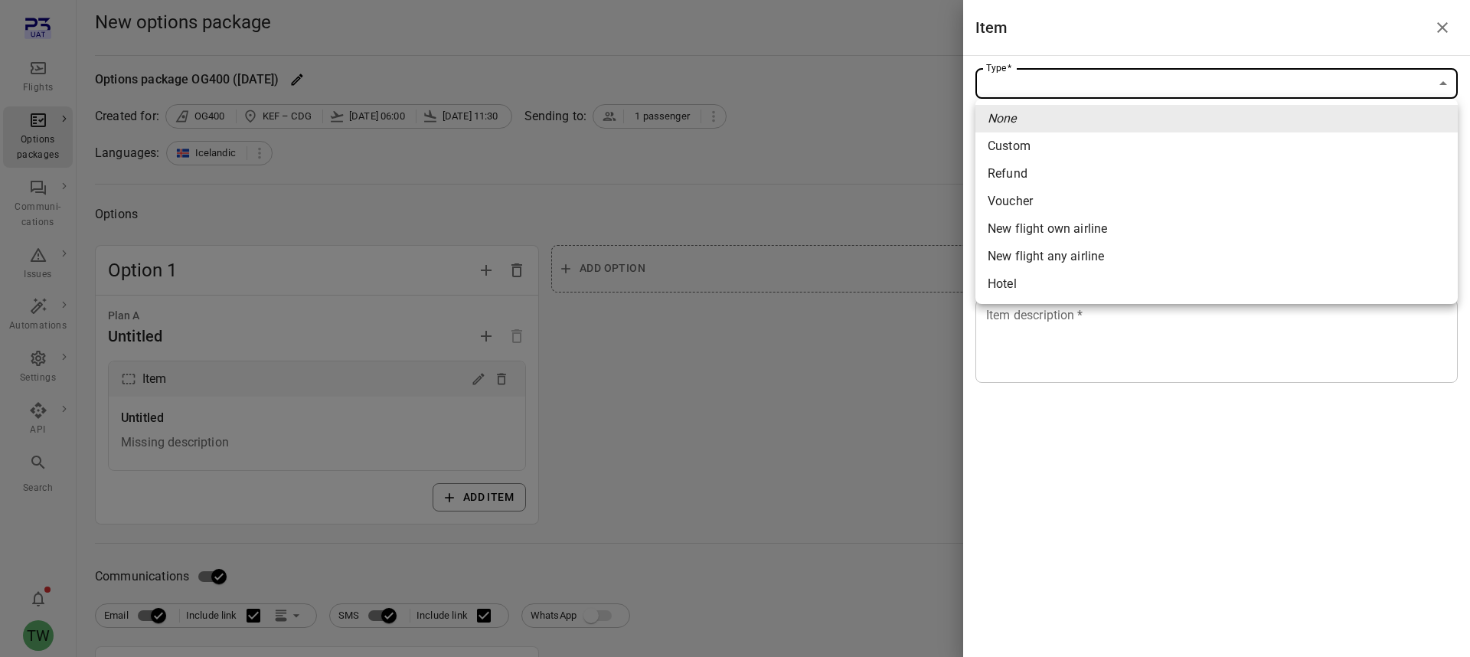
click at [1167, 216] on li "New flight own airline" at bounding box center [1216, 229] width 482 height 28
type input "**********"
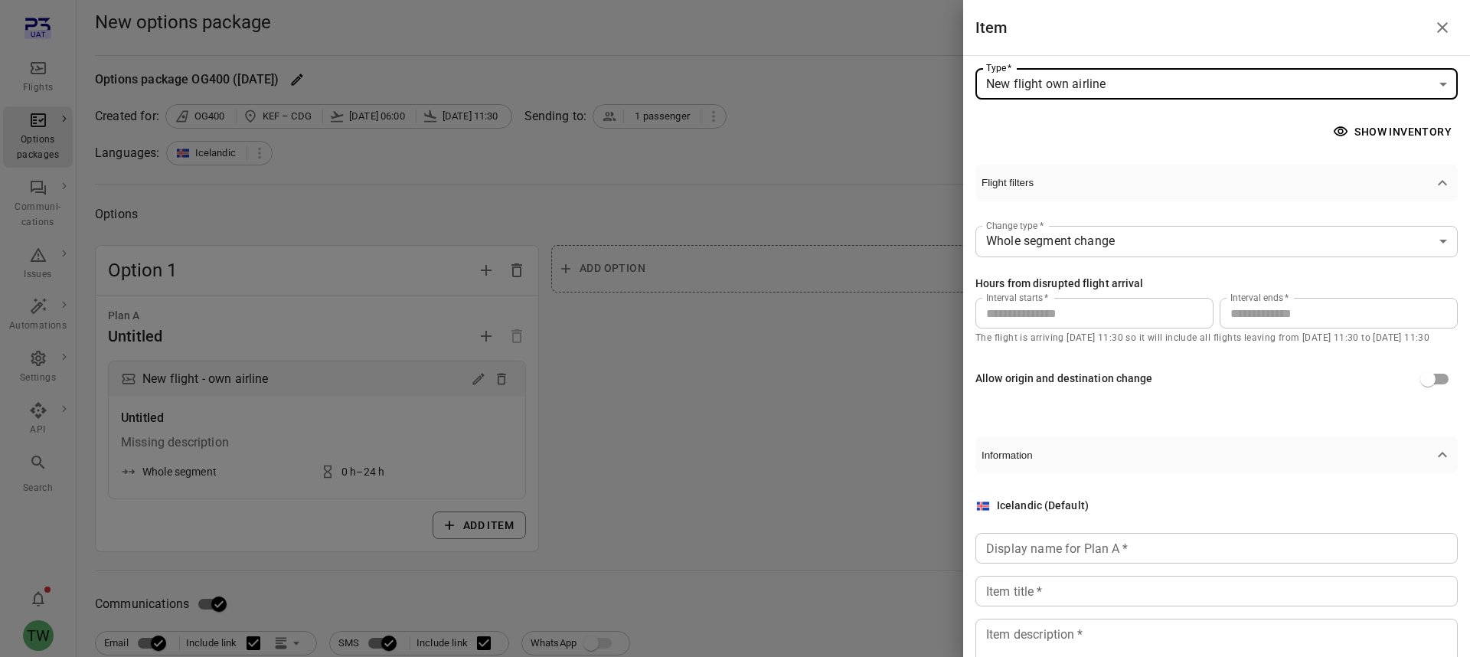
click at [1376, 126] on button "Show inventory" at bounding box center [1394, 132] width 128 height 28
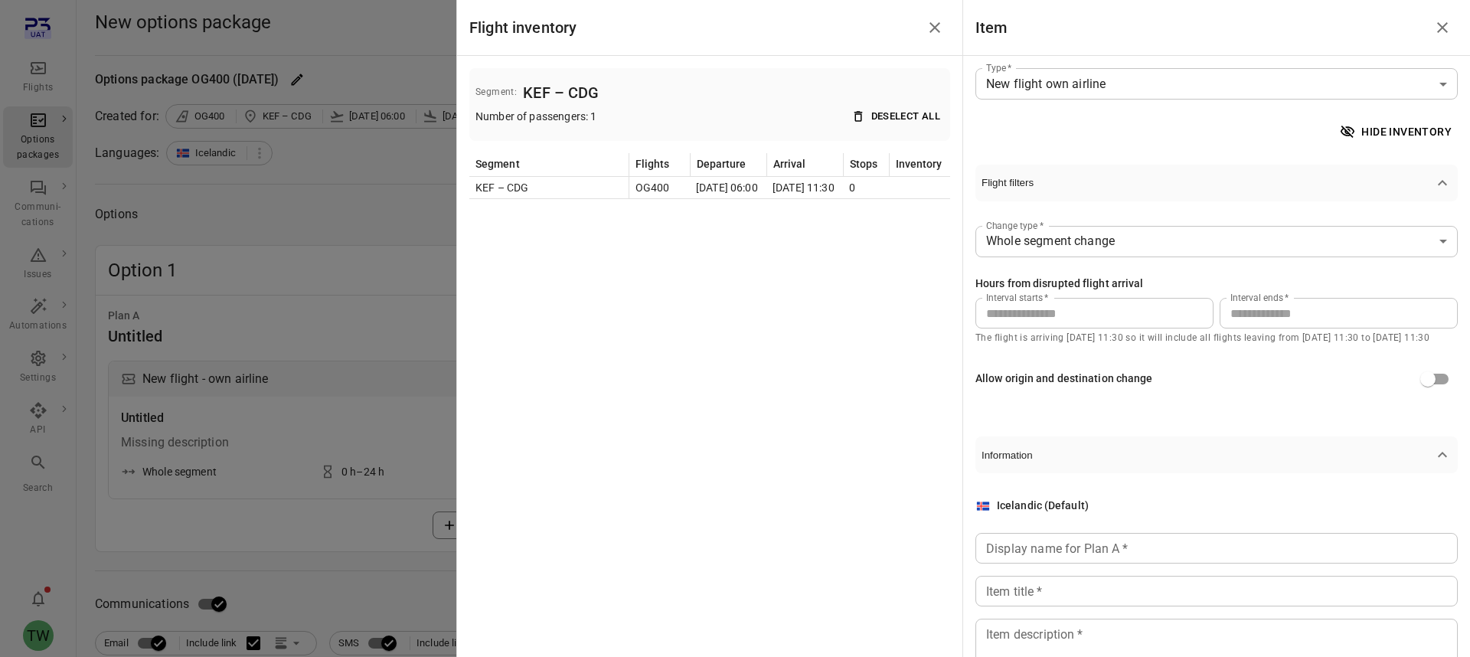
click at [41, 370] on div at bounding box center [735, 328] width 1470 height 657
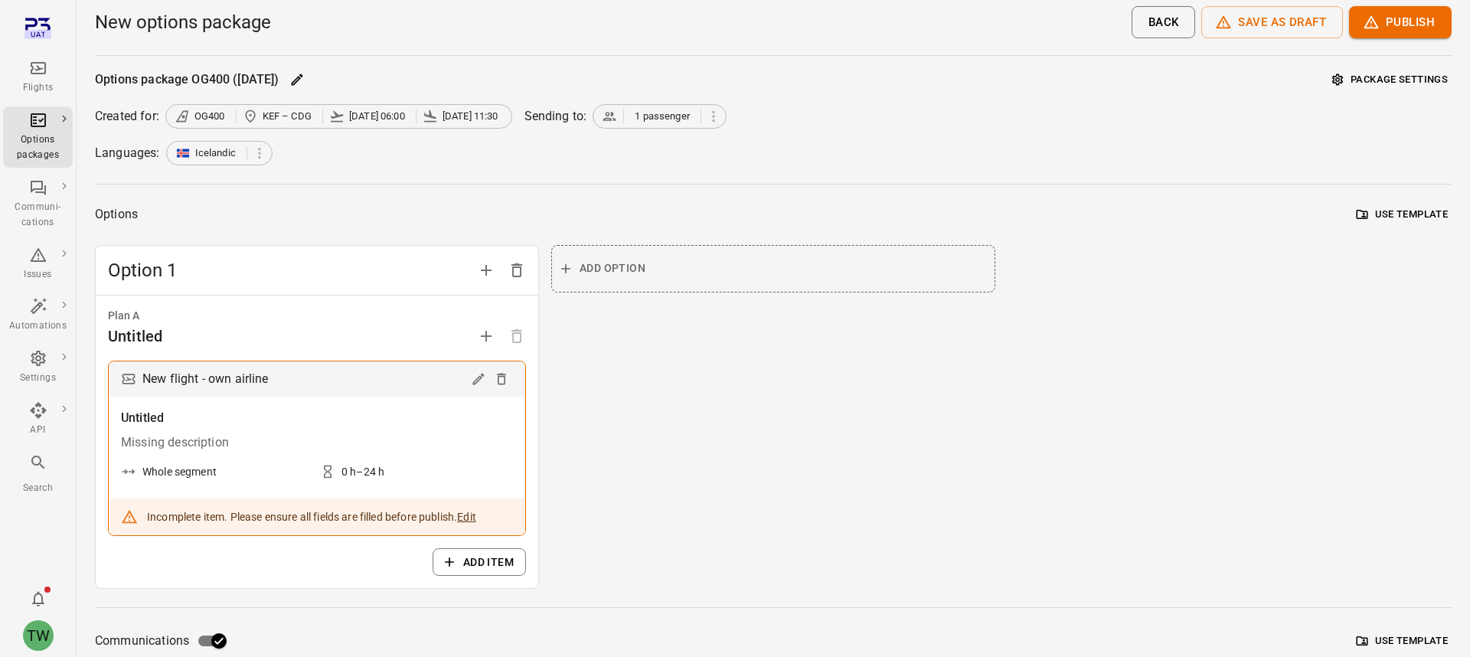
click at [433, 449] on div "Missing description" at bounding box center [317, 442] width 392 height 18
click at [479, 379] on icon "Edit" at bounding box center [478, 378] width 15 height 15
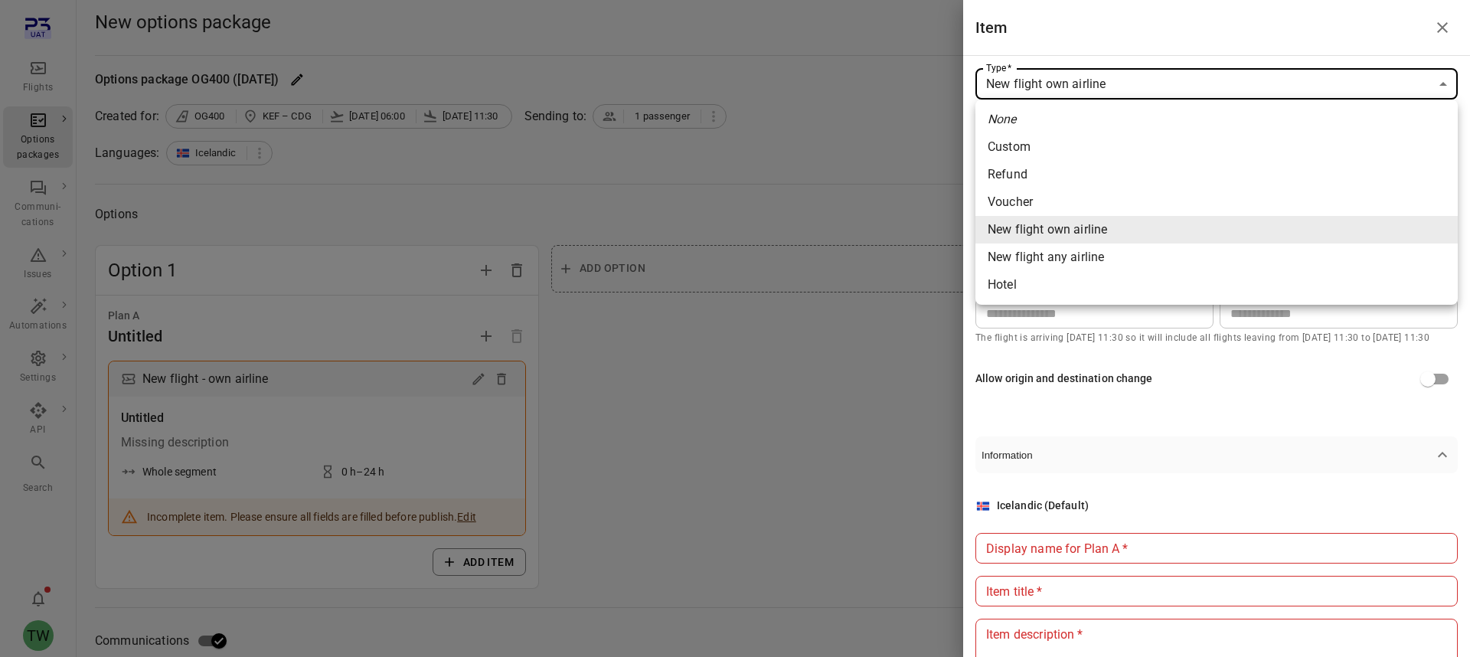
click at [1104, 253] on li "New flight any airline" at bounding box center [1216, 257] width 482 height 28
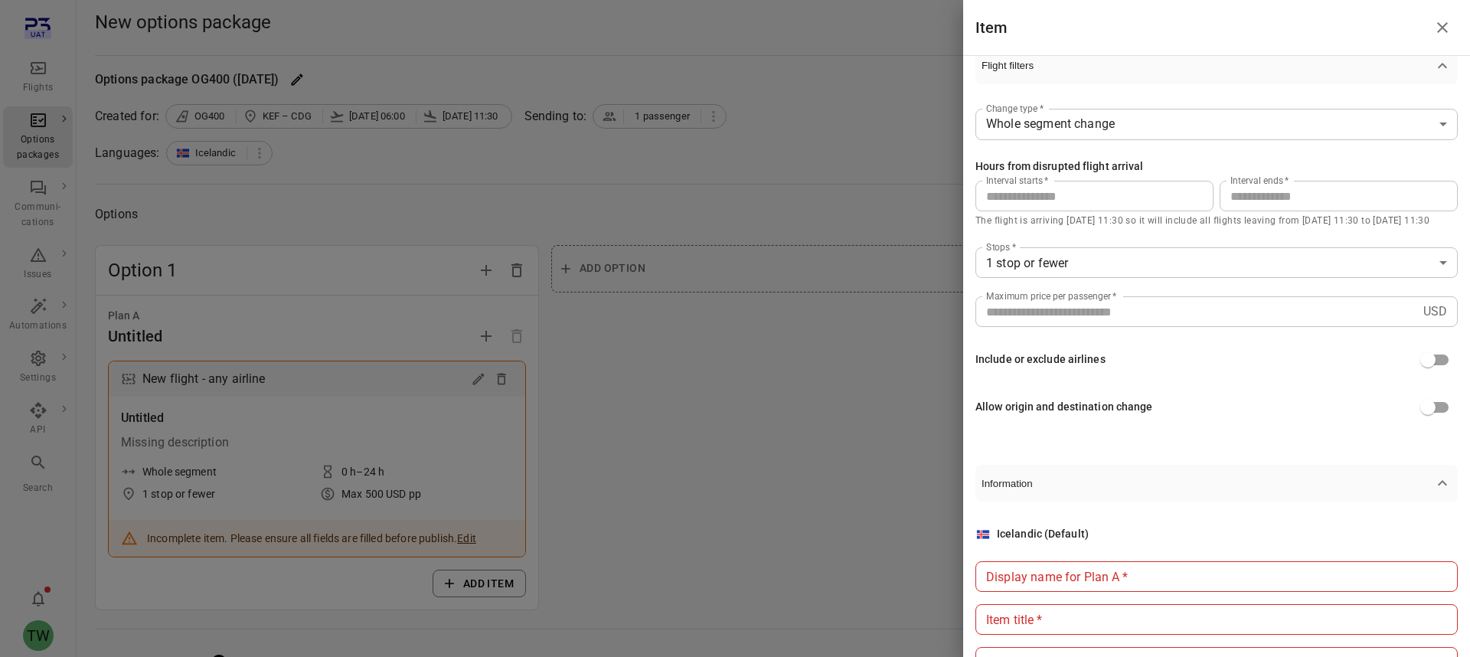
scroll to position [119, 0]
click at [1442, 313] on p "USD" at bounding box center [1435, 310] width 24 height 18
click at [1426, 308] on p "USD" at bounding box center [1435, 310] width 24 height 18
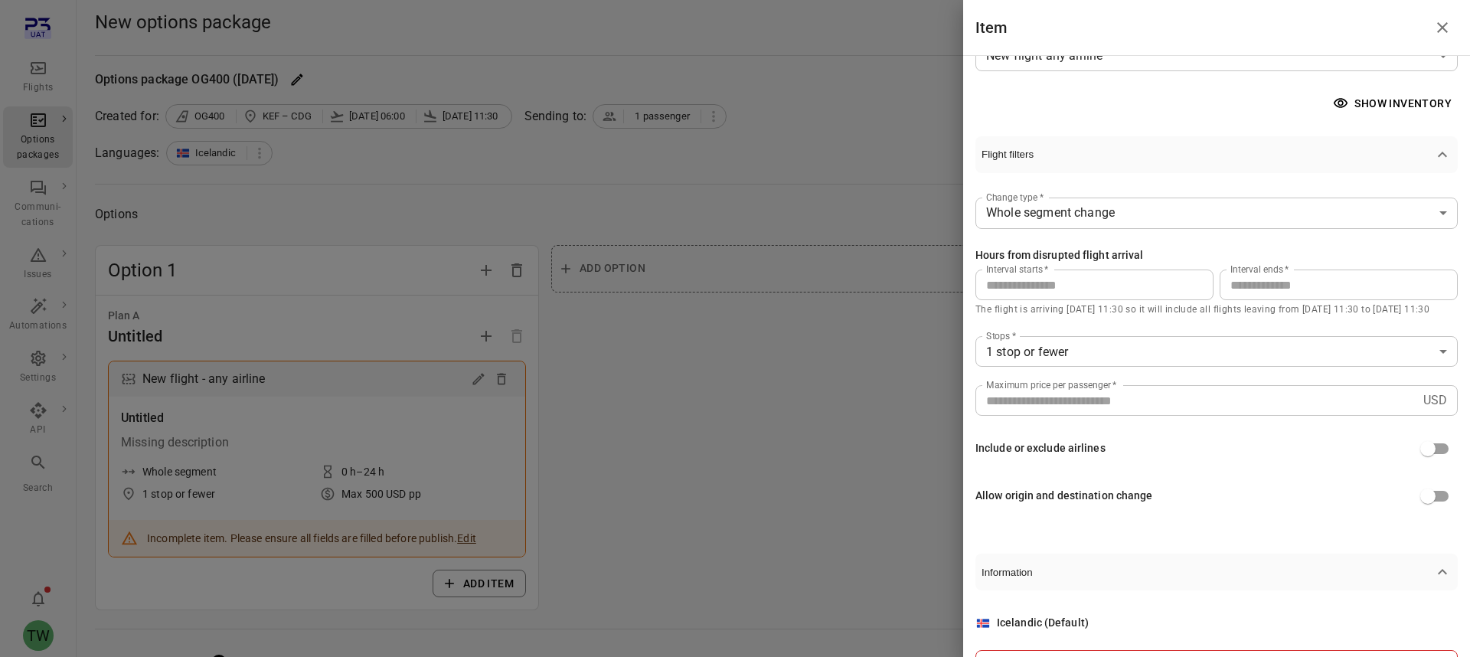
scroll to position [31, 0]
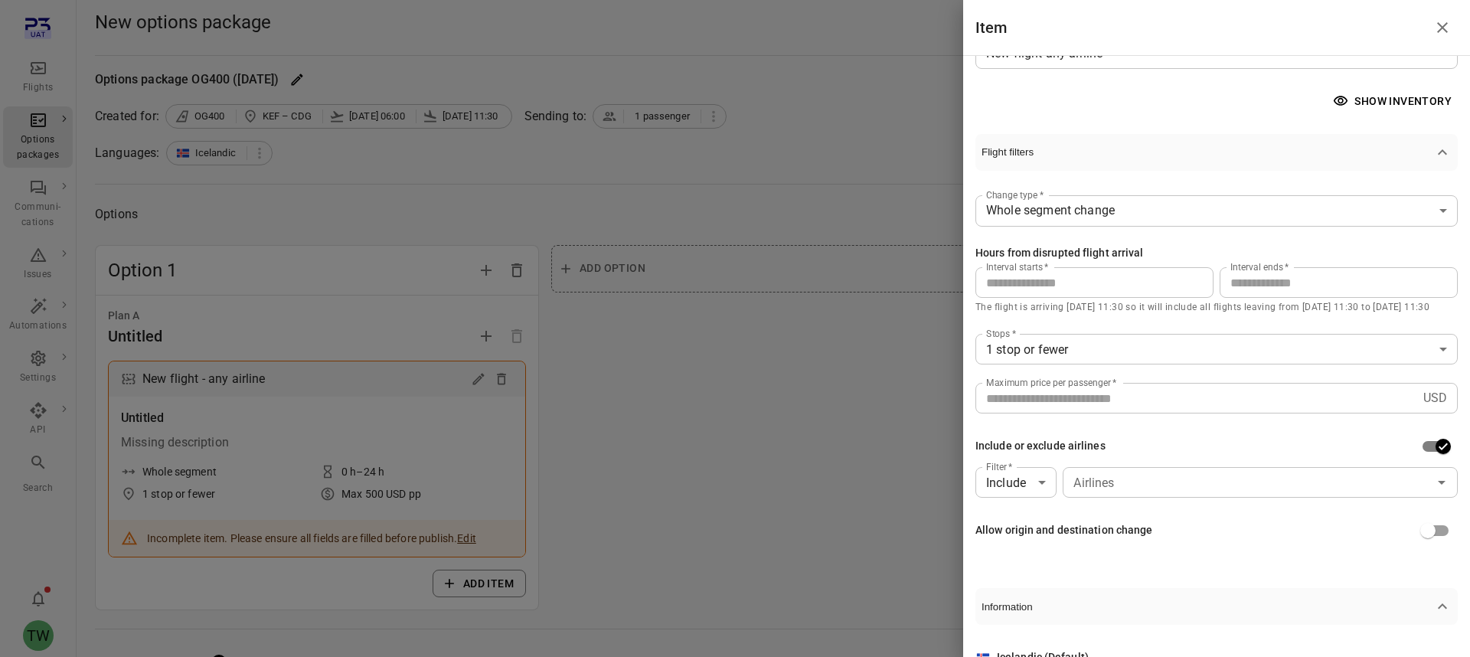
click at [1117, 476] on div at bounding box center [735, 328] width 1470 height 657
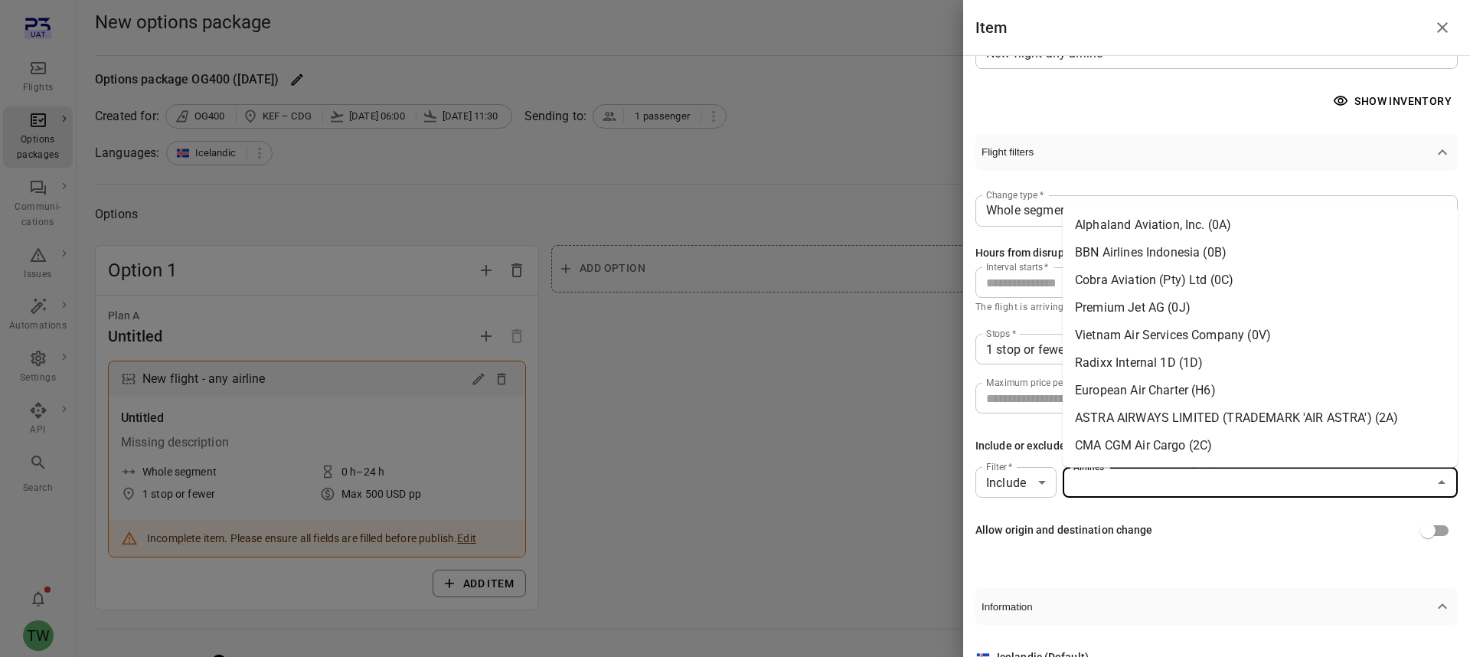
click at [1117, 476] on input "Airlines" at bounding box center [1247, 482] width 361 height 21
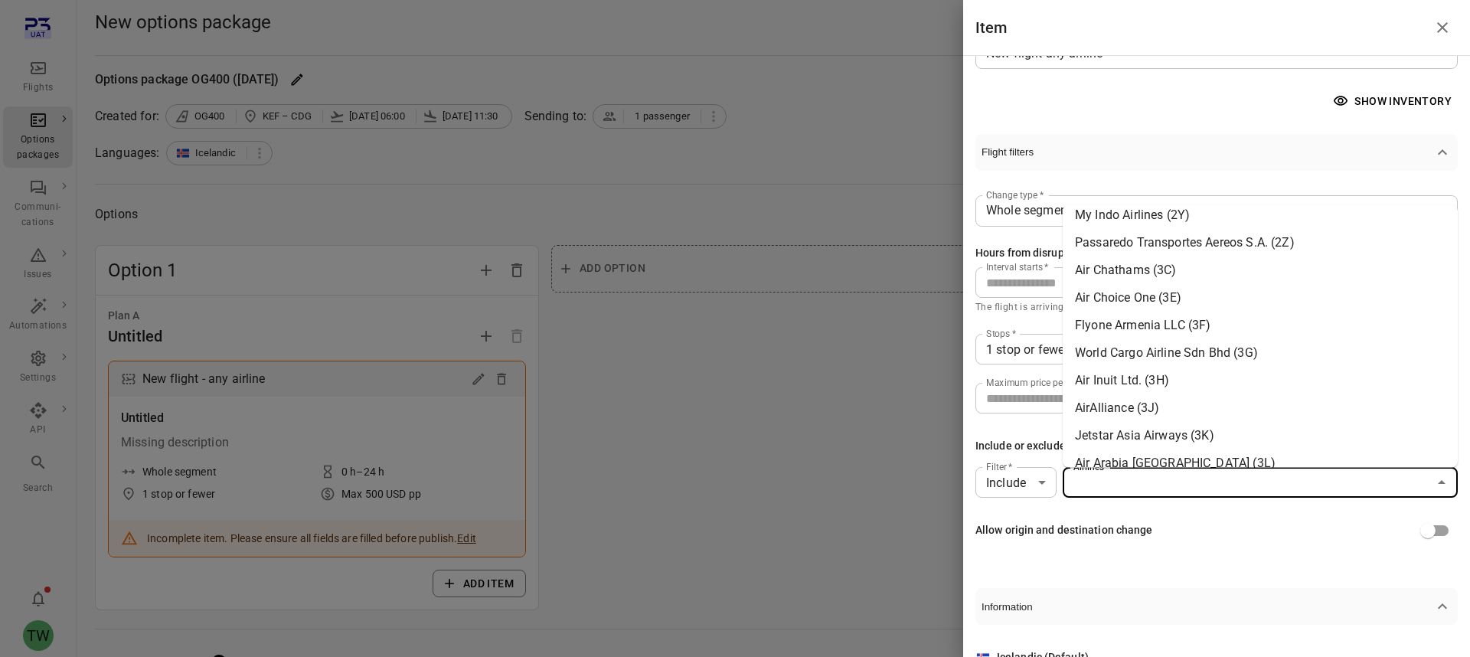
scroll to position [852, 0]
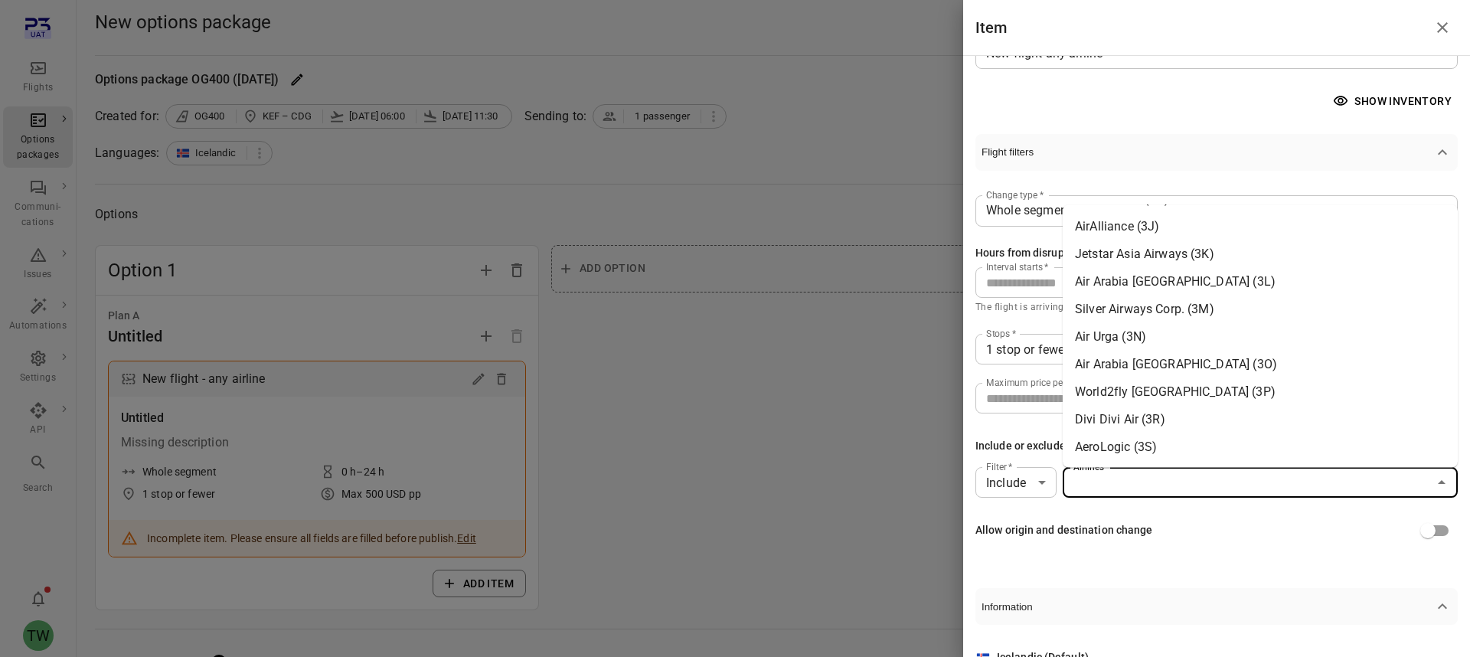
click at [1002, 431] on div "**********" at bounding box center [1216, 371] width 482 height 400
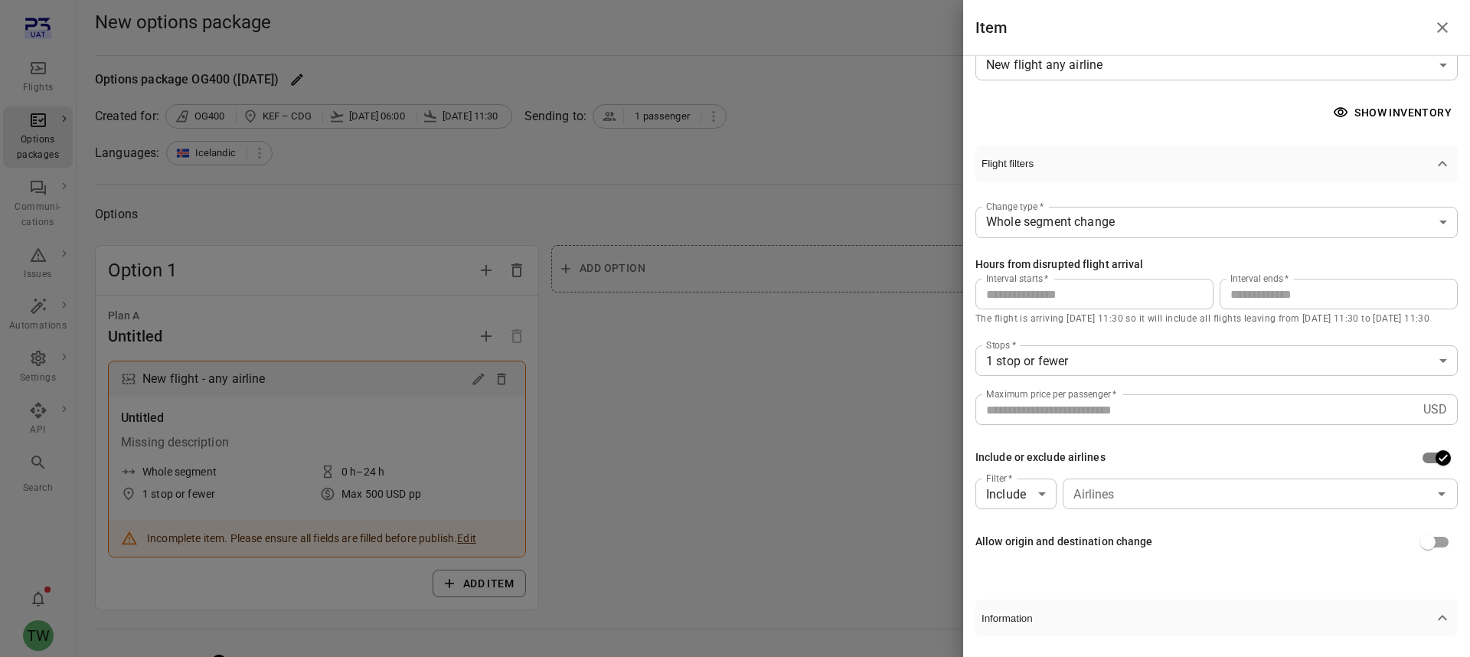
scroll to position [38, 0]
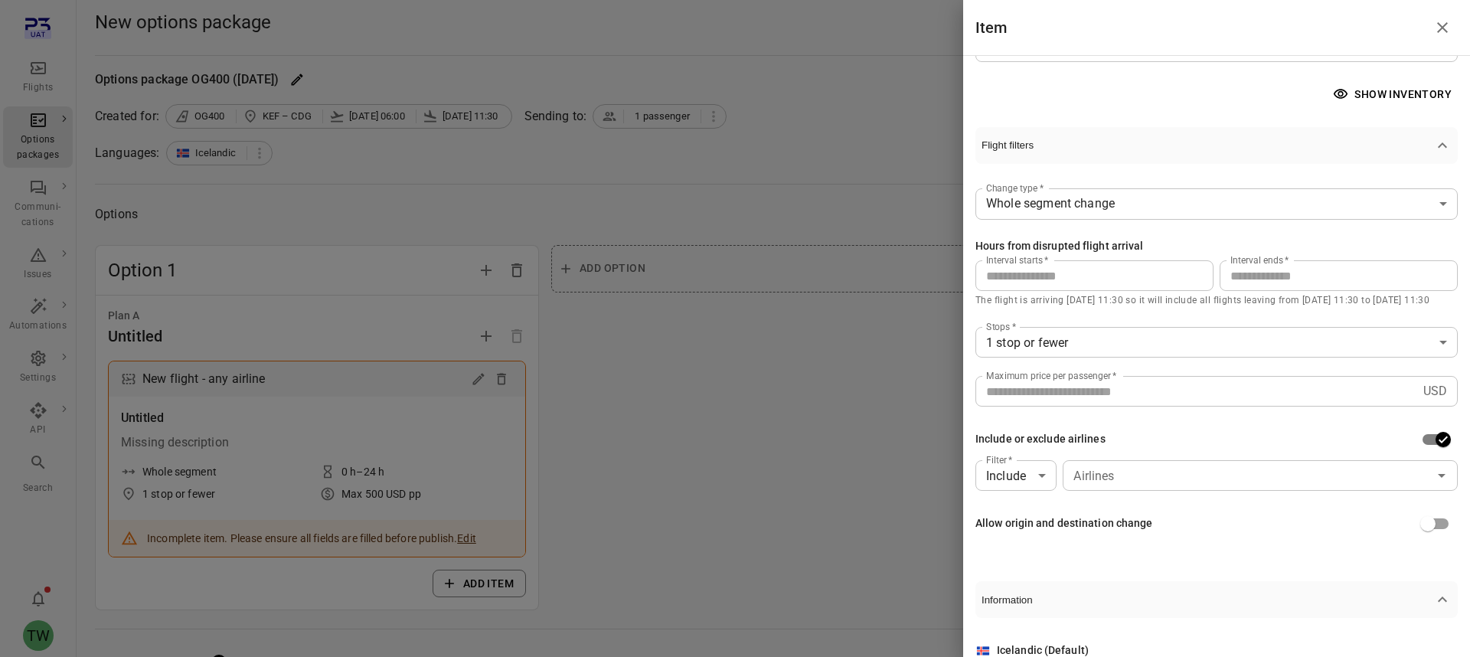
click at [1368, 102] on button "Show inventory" at bounding box center [1394, 94] width 128 height 28
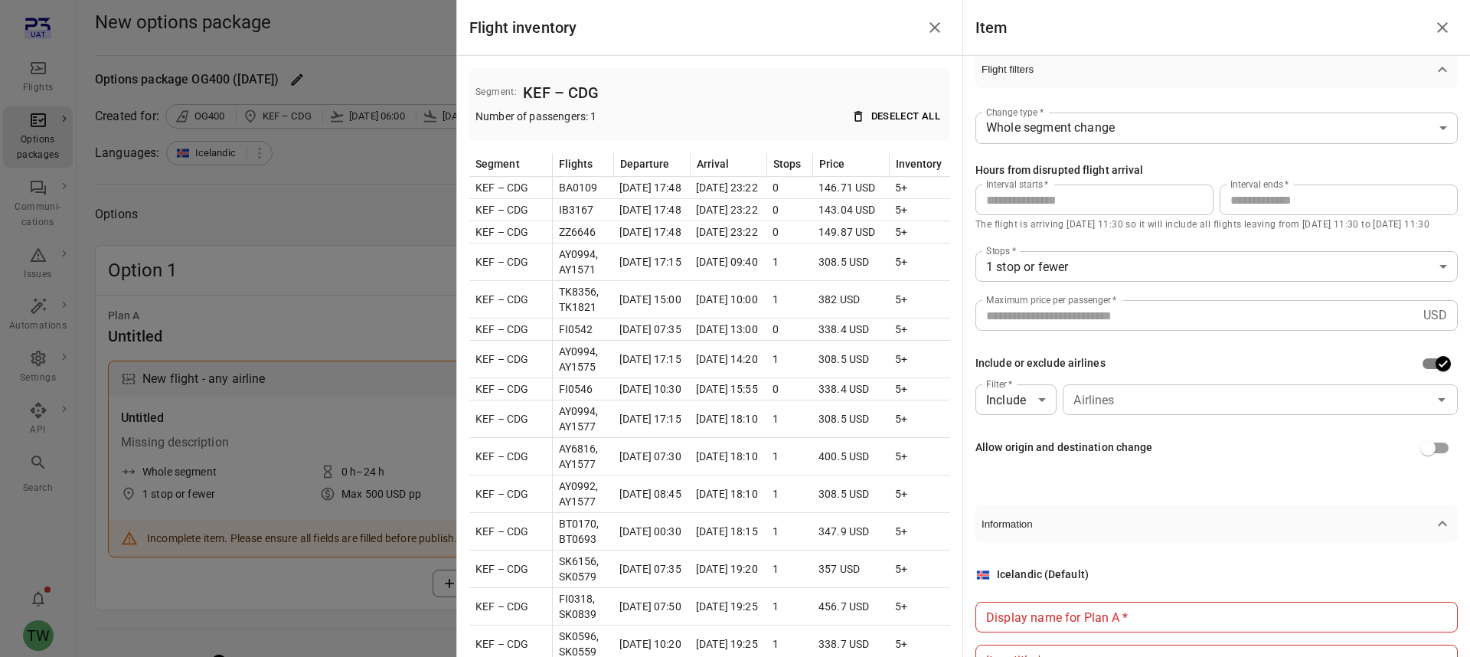
scroll to position [0, 0]
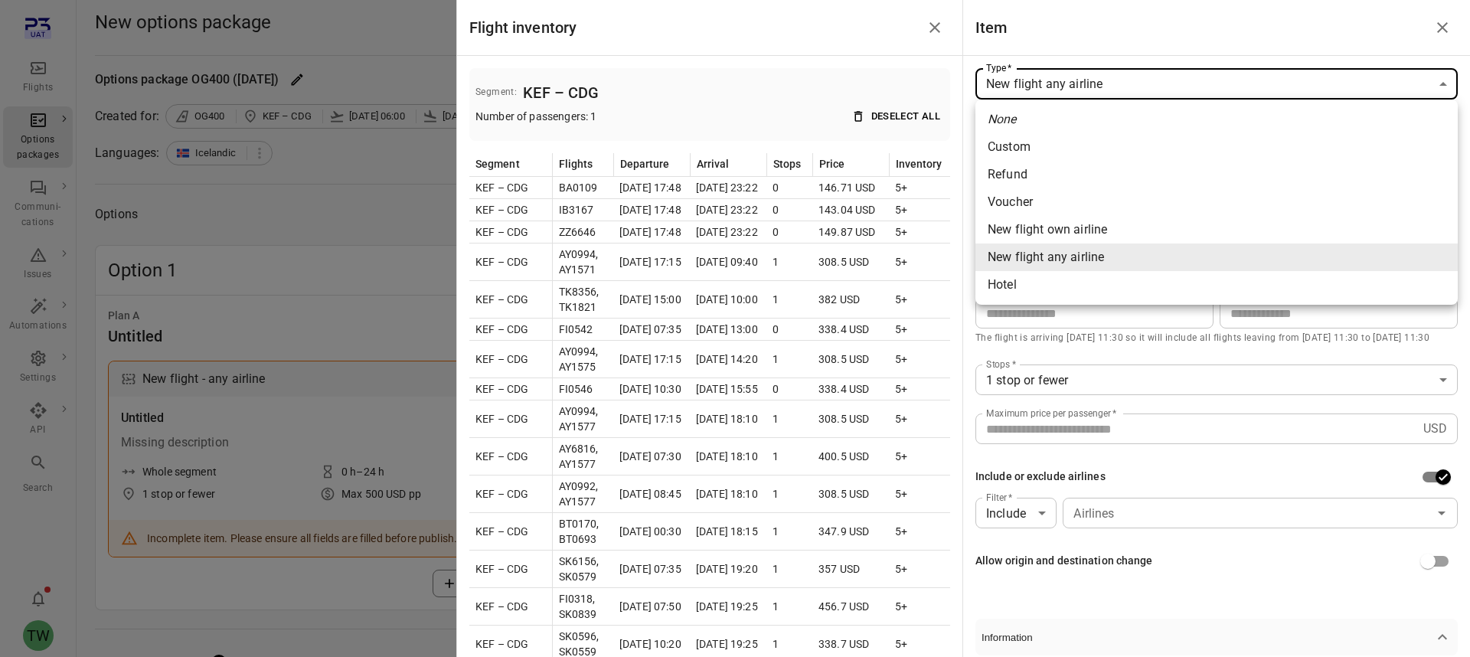
click at [1257, 298] on li "Hotel" at bounding box center [1216, 285] width 482 height 28
type input "*****"
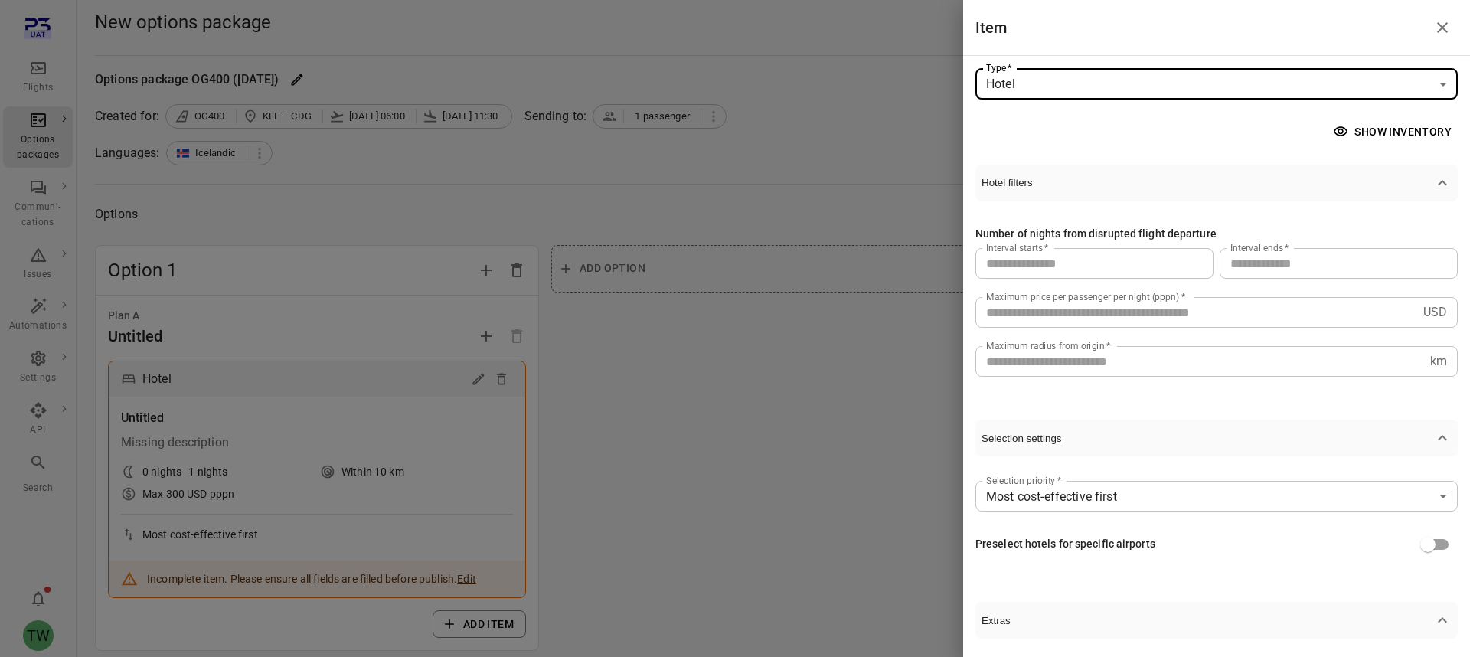
click at [1365, 128] on button "Show inventory" at bounding box center [1394, 132] width 128 height 28
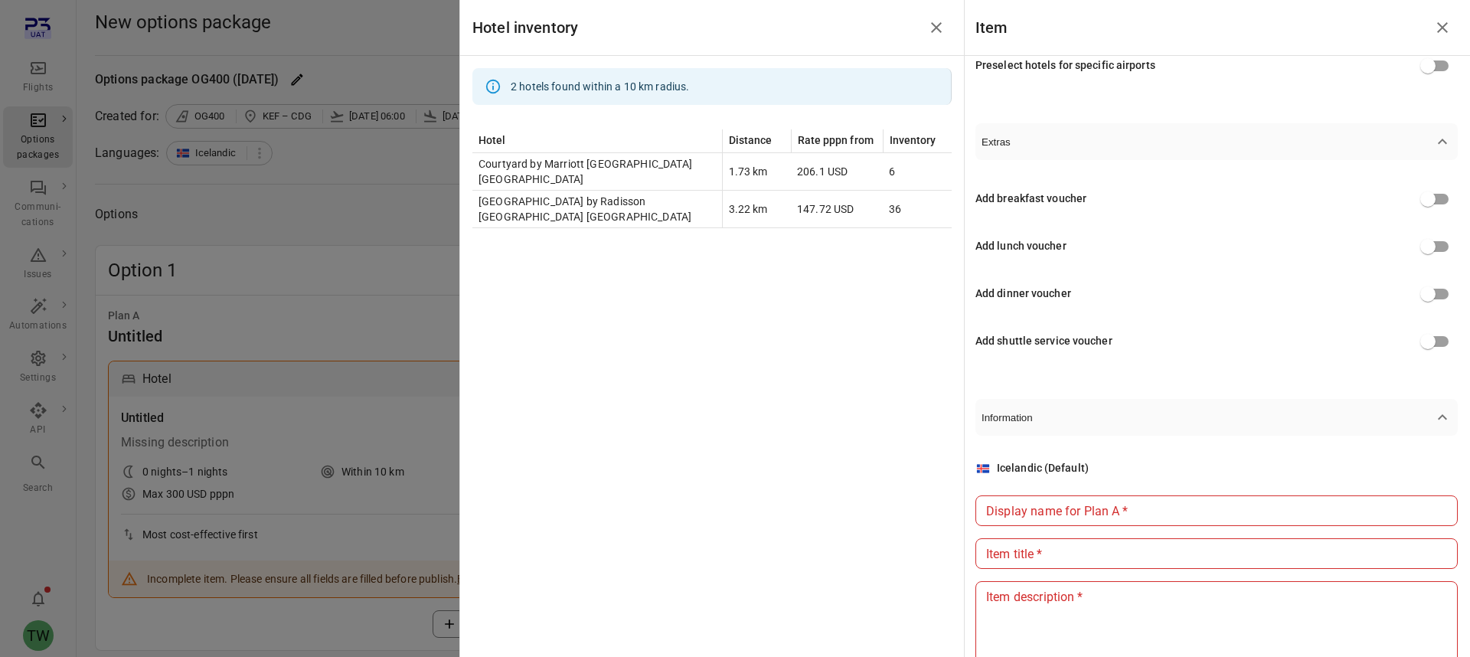
scroll to position [523, 0]
